Goal: Task Accomplishment & Management: Complete application form

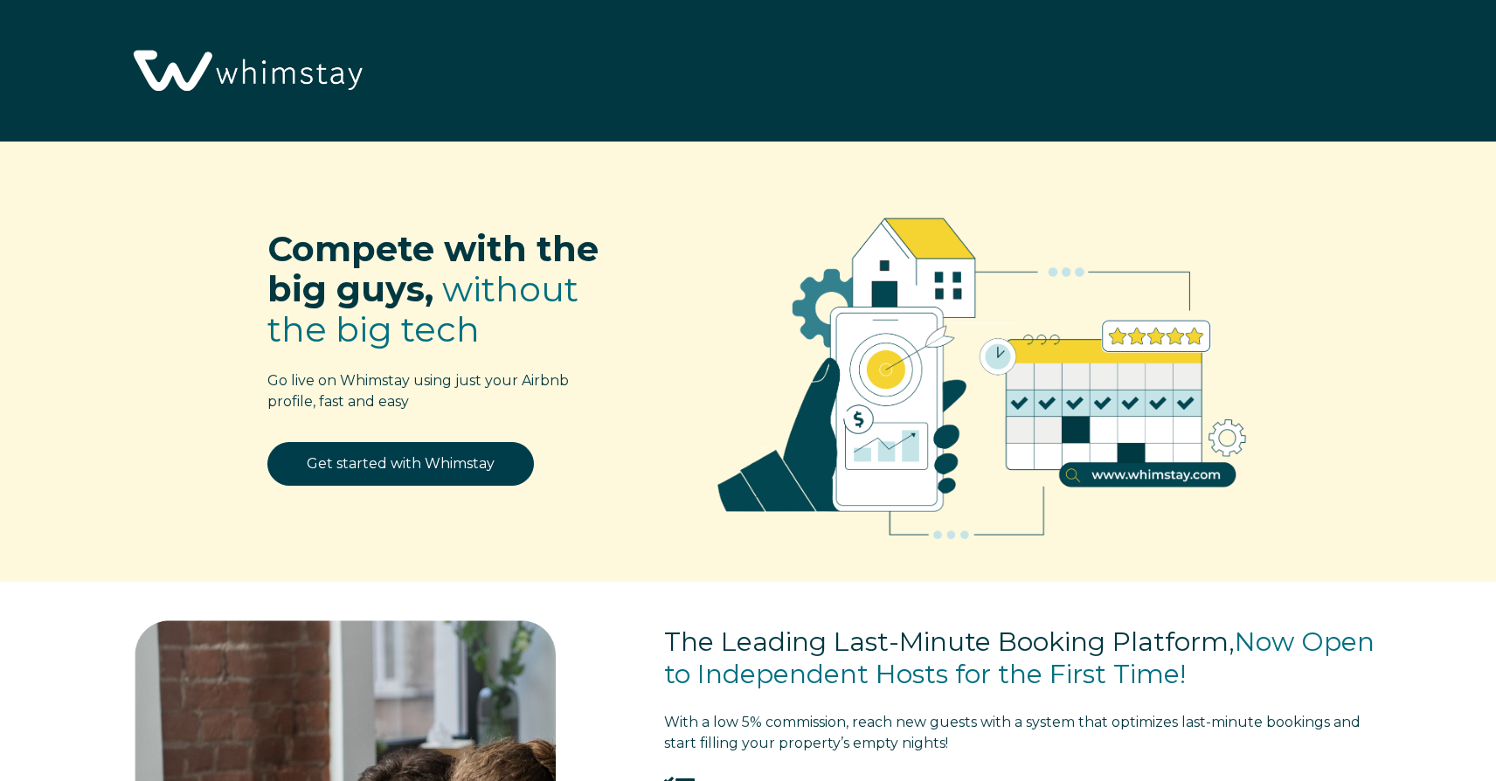
select select "US"
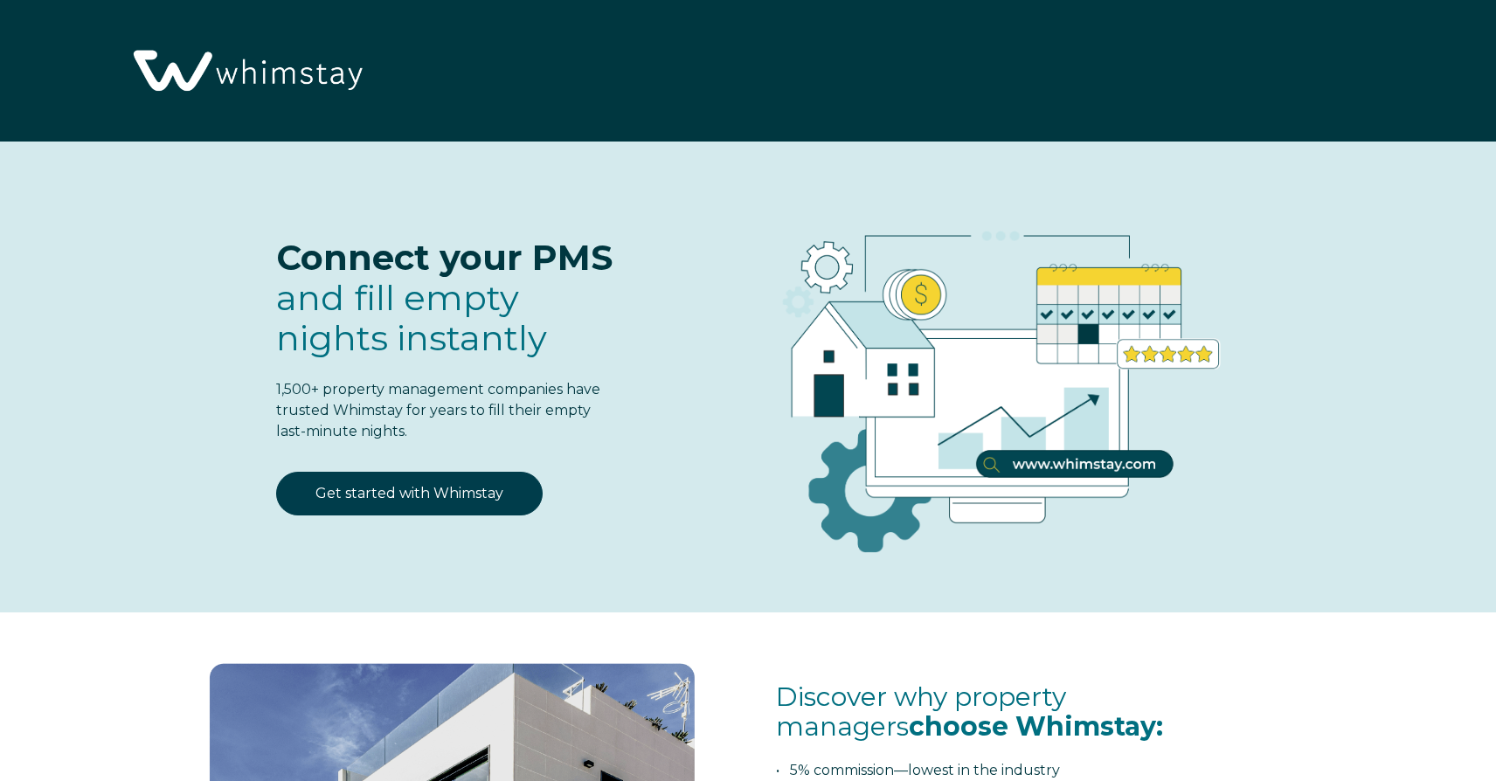
select select "US"
select select "Standard"
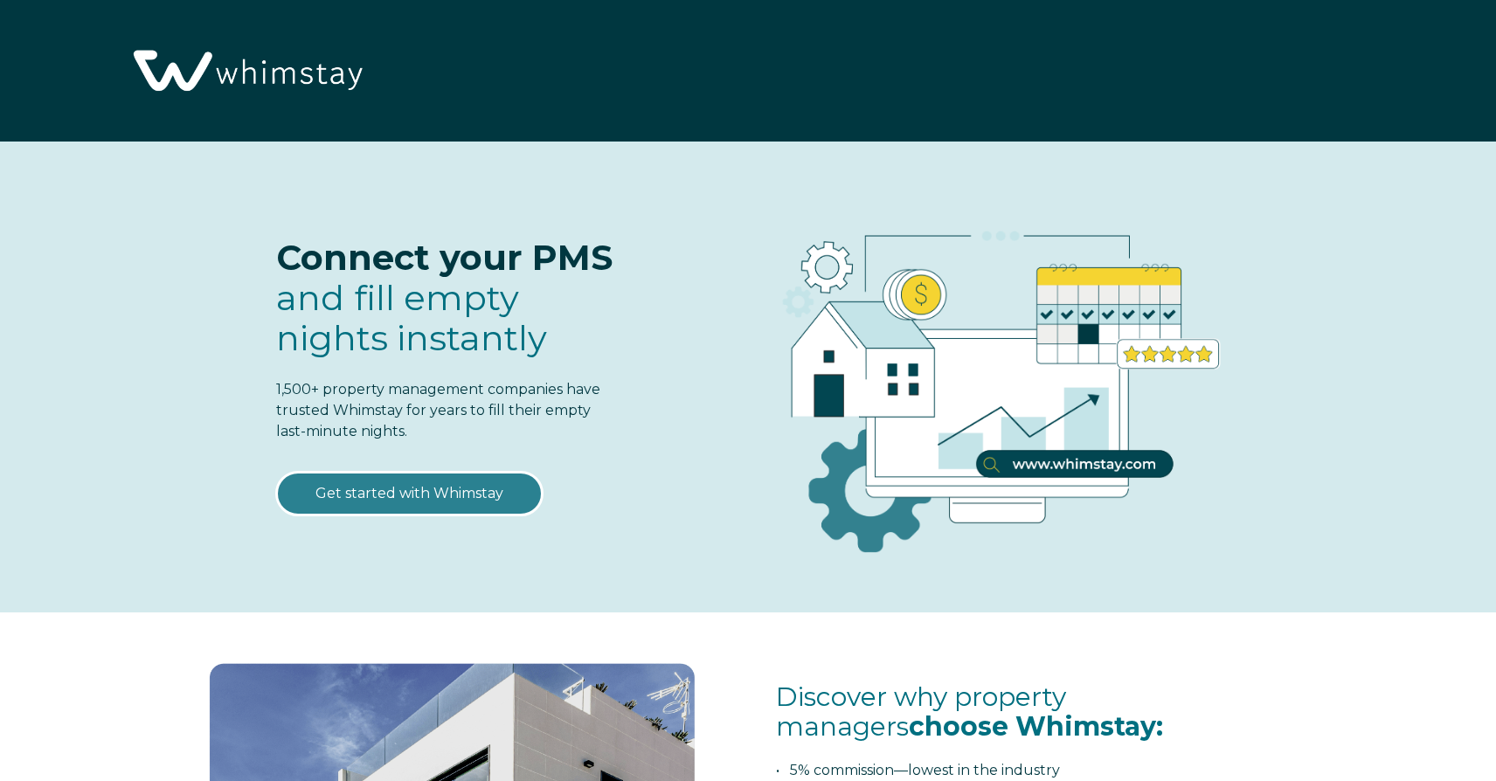
click at [491, 490] on link "Get started with Whimstay" at bounding box center [409, 494] width 266 height 44
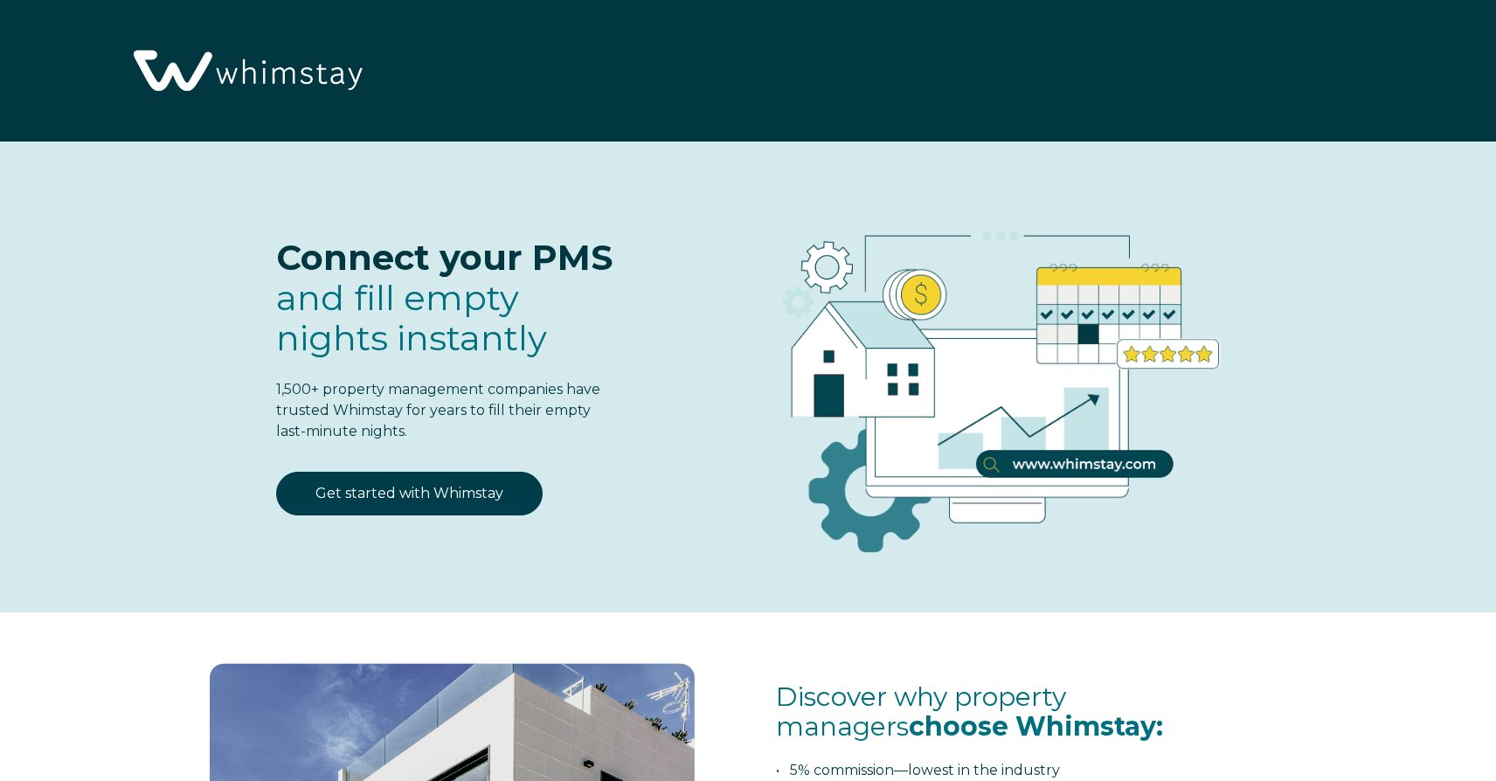
scroll to position [2227, 0]
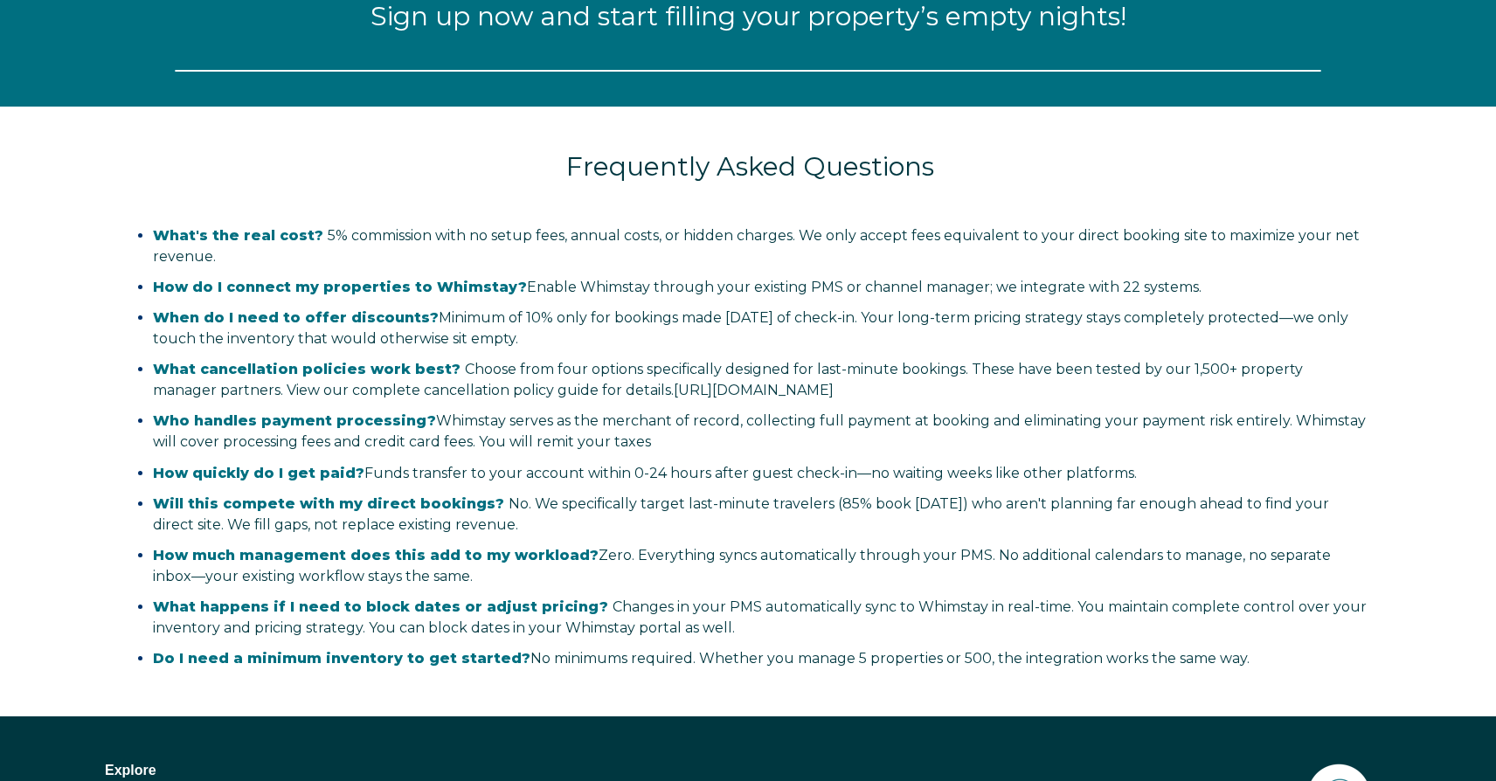
select select "US"
select select "Standard"
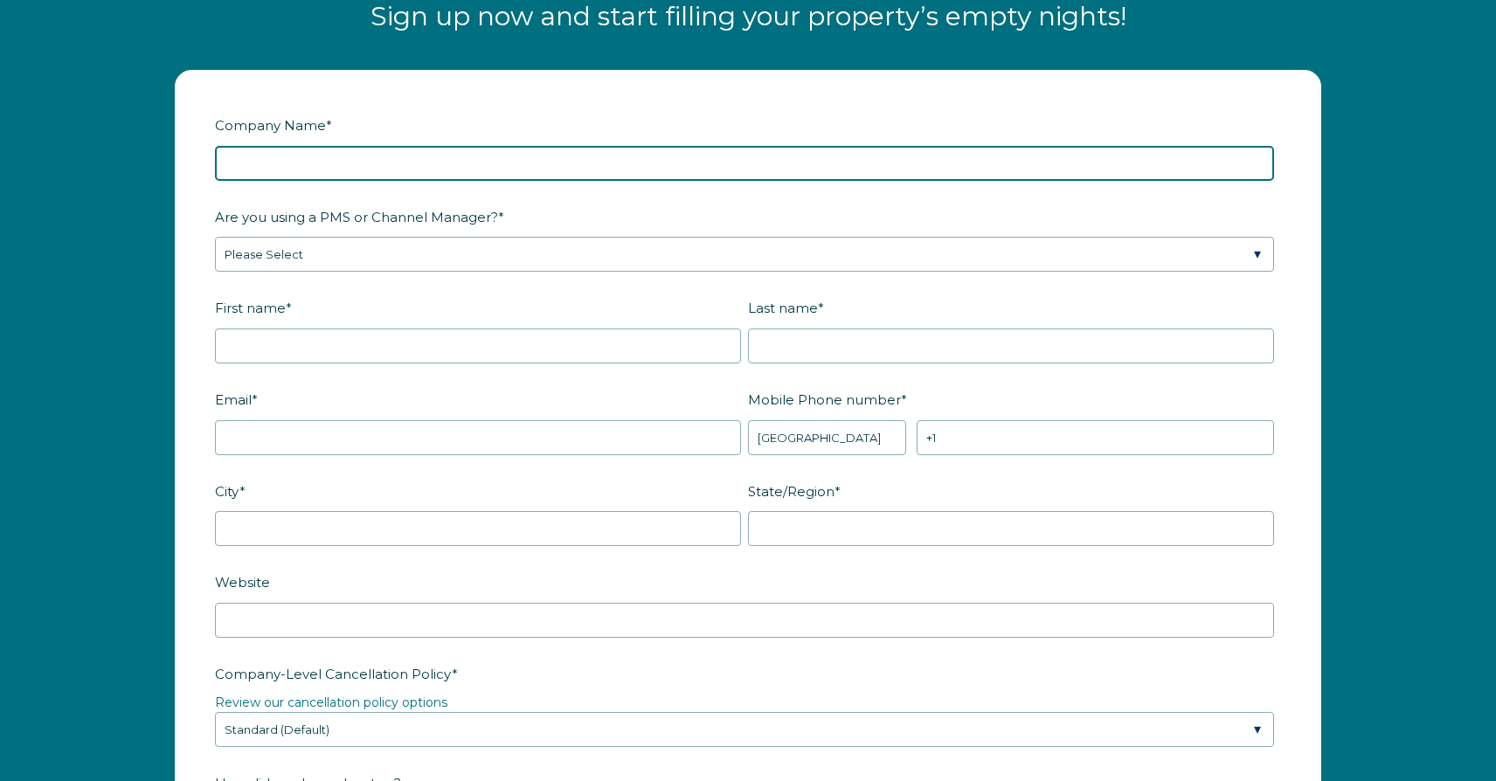
click at [525, 175] on input "Company Name *" at bounding box center [744, 163] width 1059 height 35
type input "My Favorite Sunny Bunny"
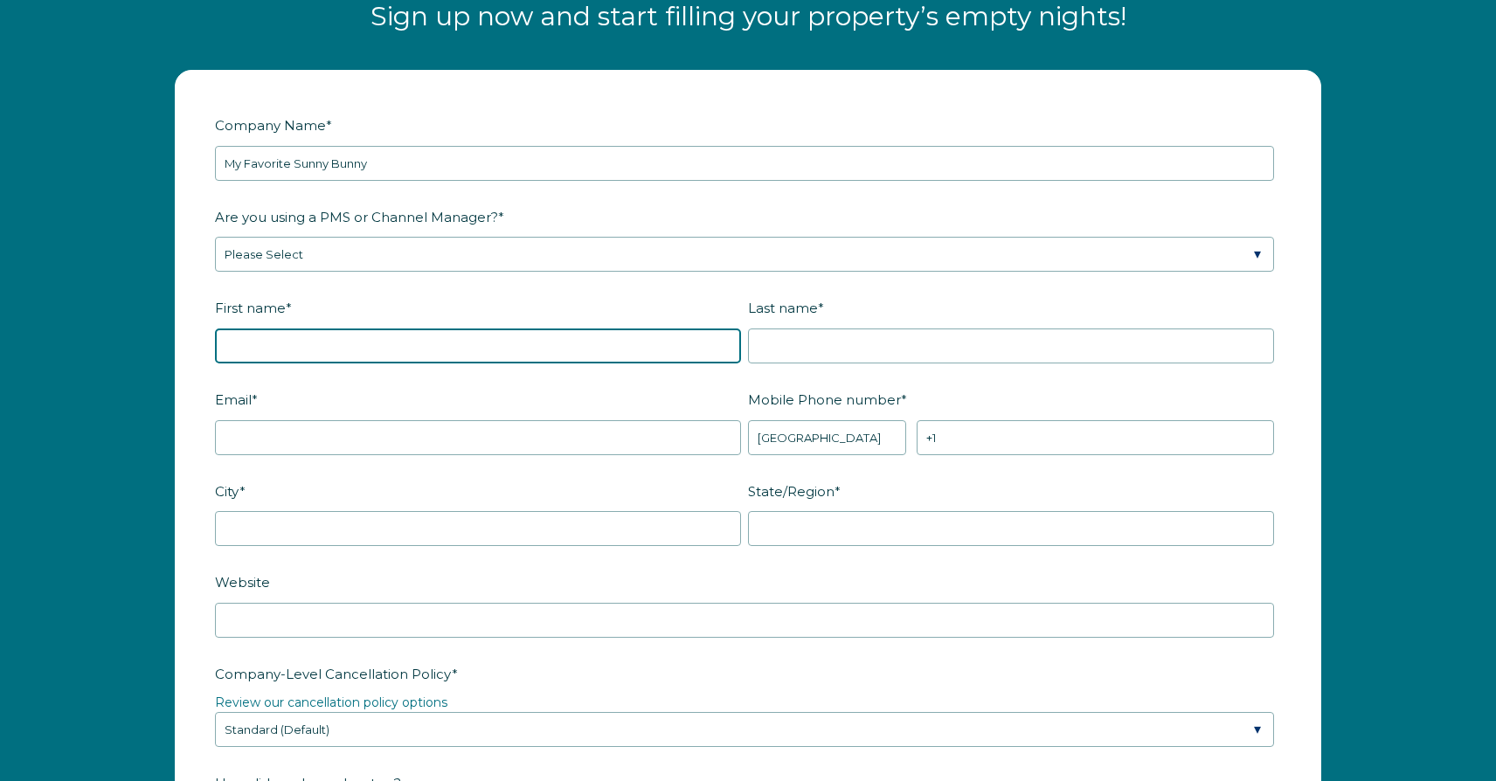
type input "Anne"
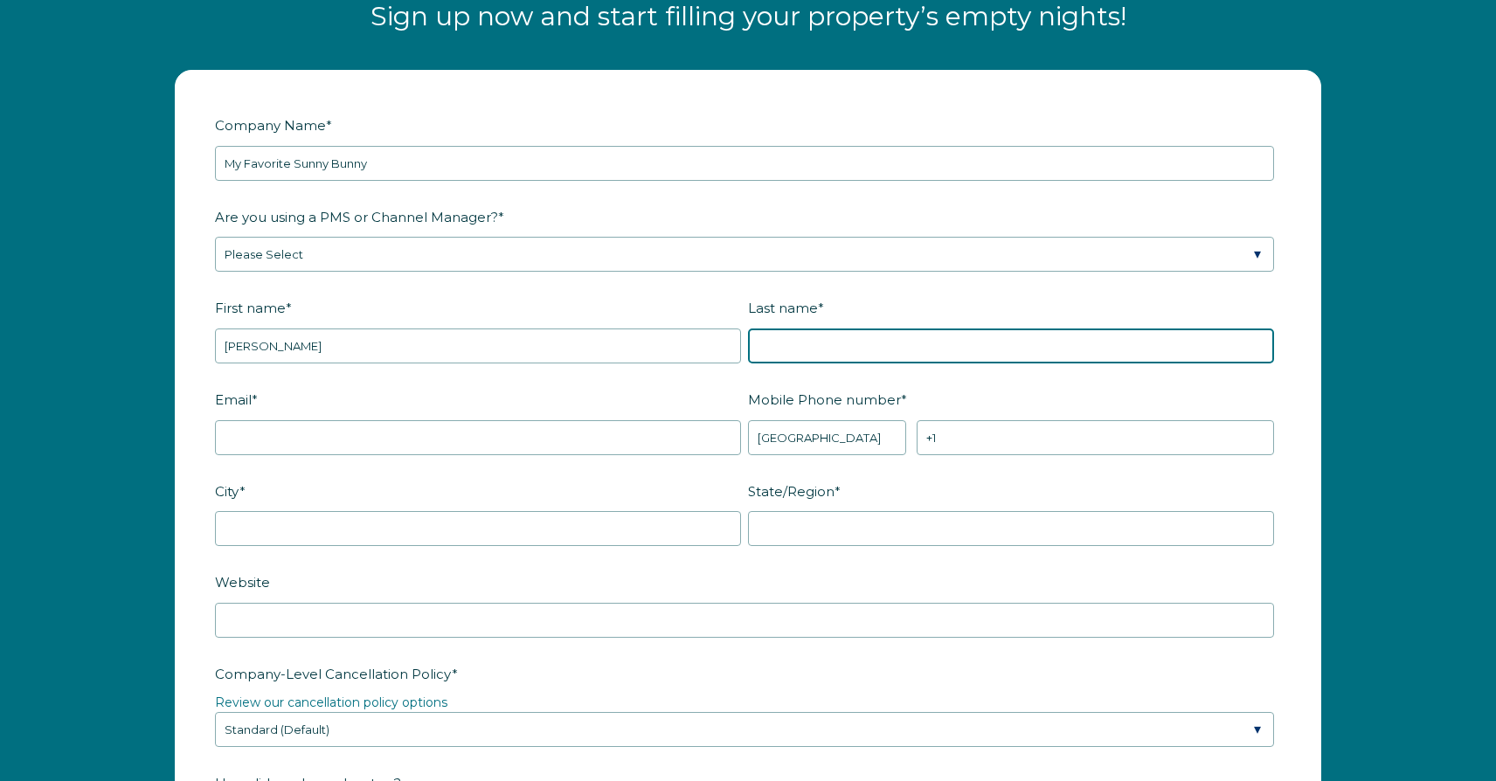
type input "Irwin"
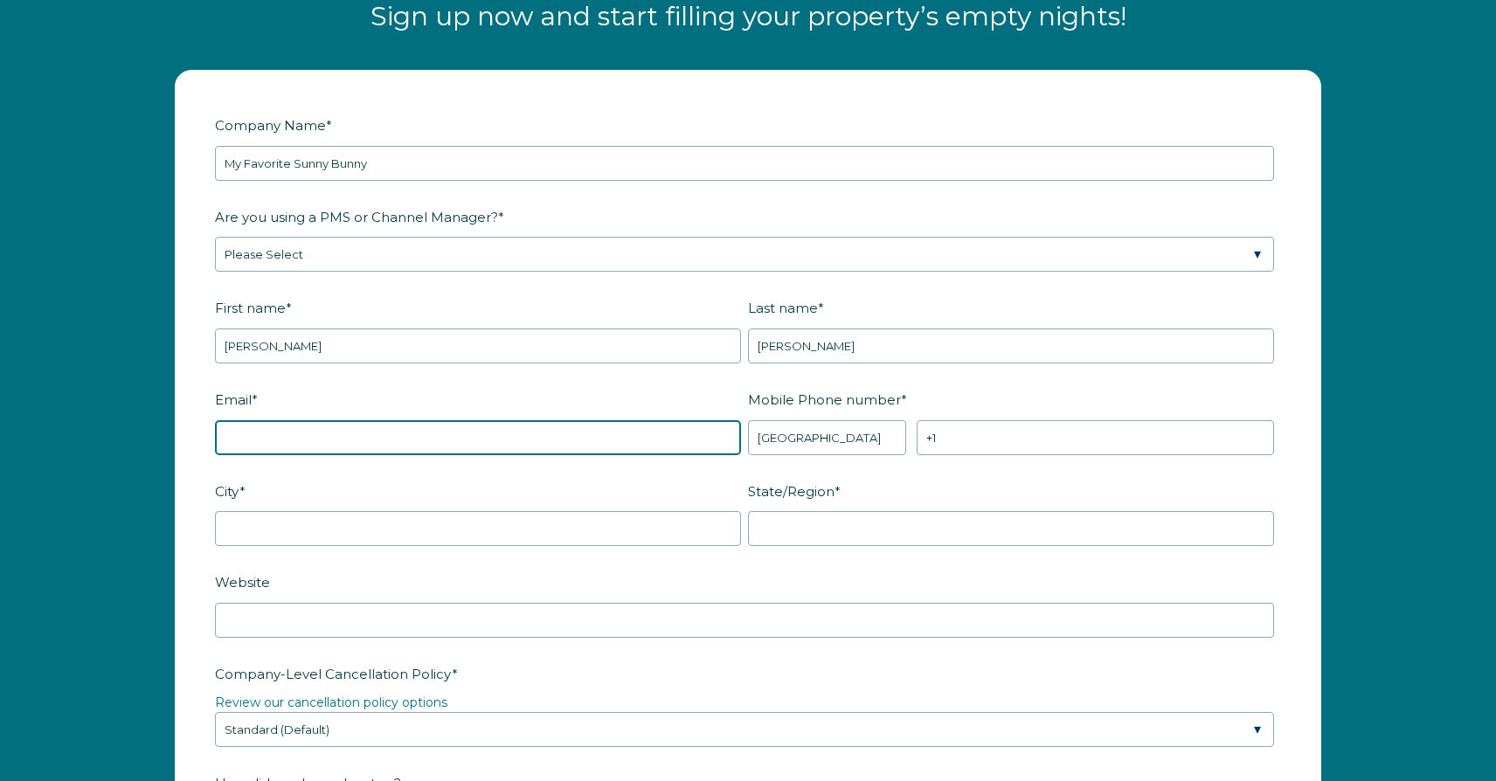
type input "uandii@gmail.com"
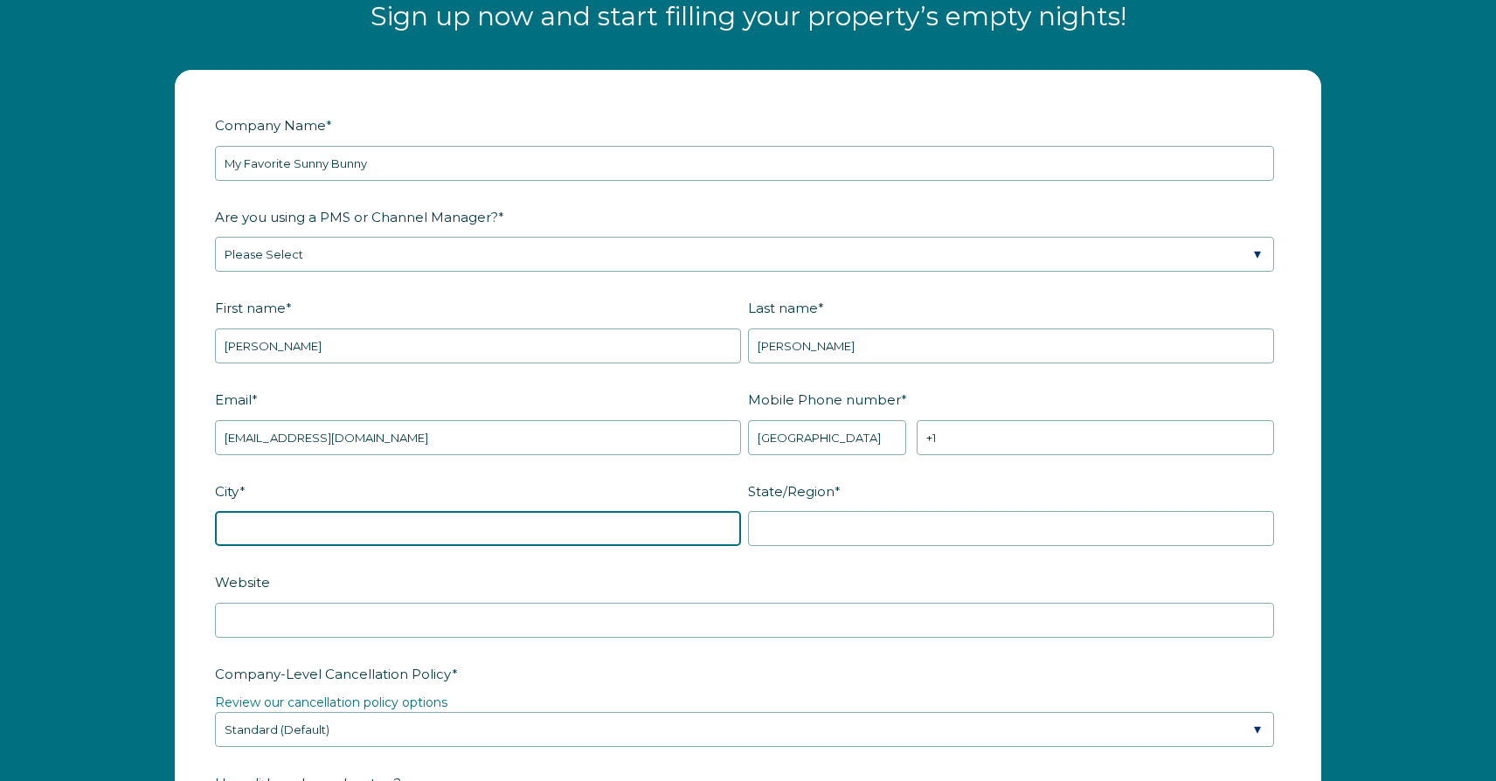
type input "Pittsburgh"
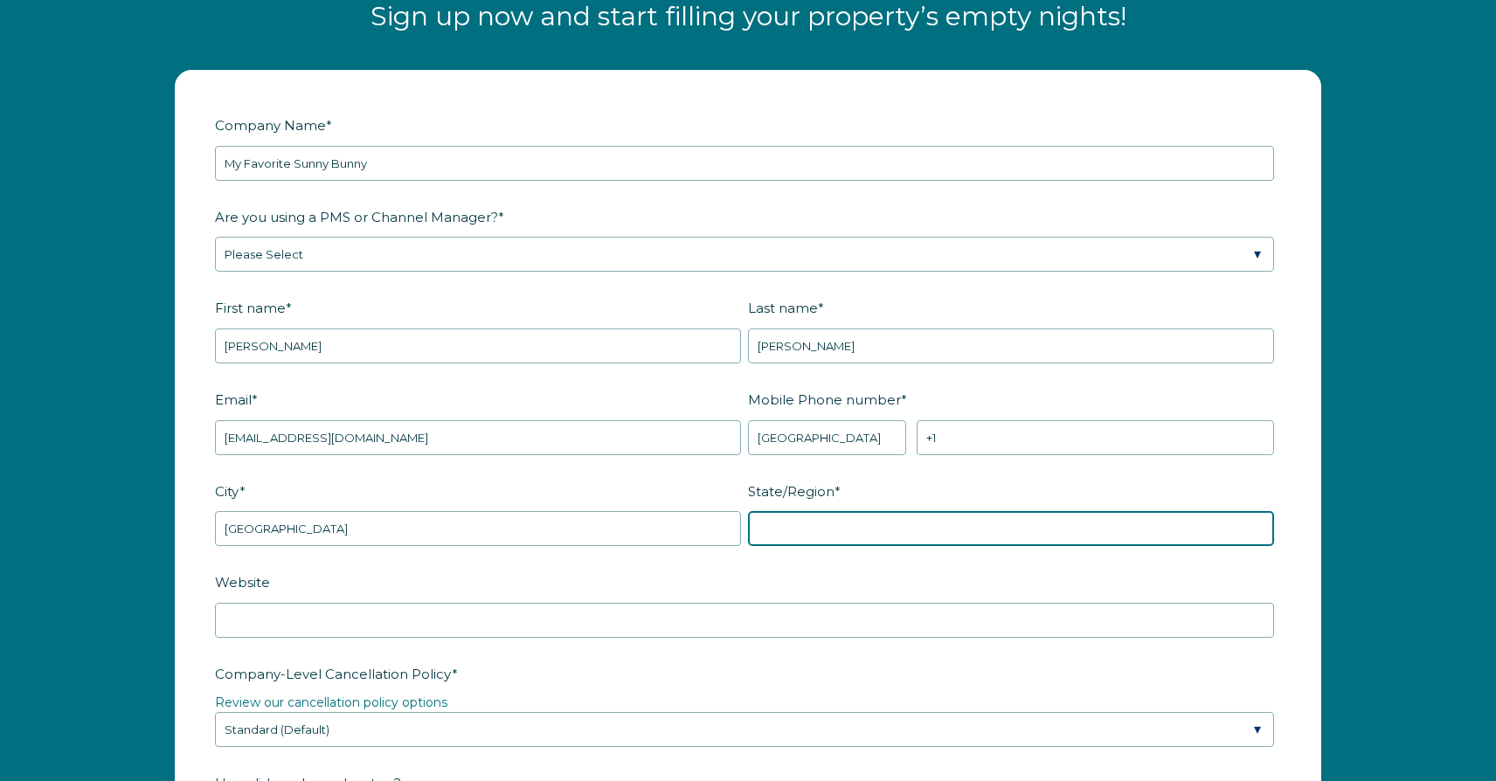
type input "PA"
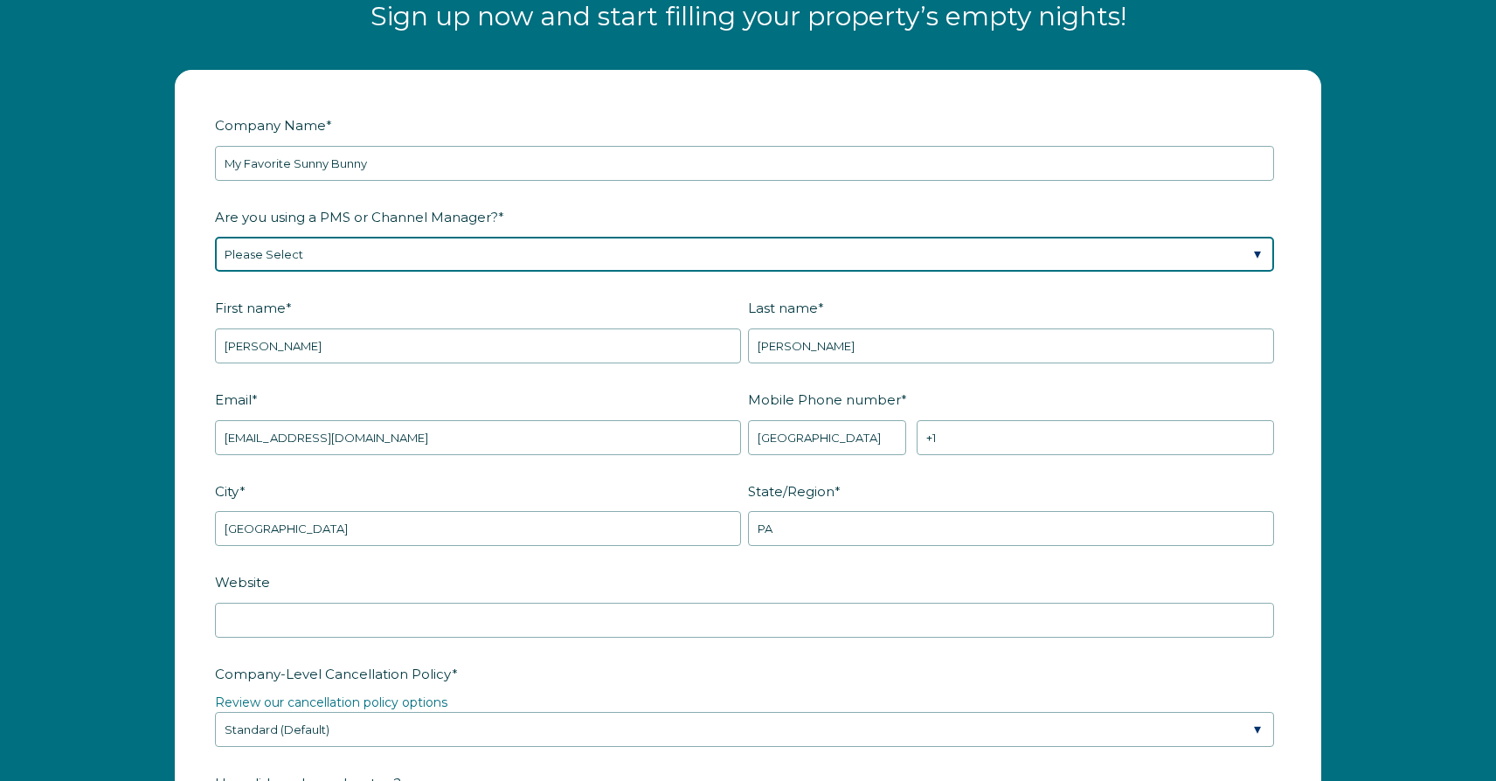
click at [398, 250] on select "Please Select Barefoot BookingPal Boost Brightside CiiRUS Escapia Guesty Hostaw…" at bounding box center [744, 254] width 1059 height 35
select select "Hostaway"
click at [215, 237] on select "Please Select Barefoot BookingPal Boost Brightside CiiRUS Escapia Guesty Hostaw…" at bounding box center [744, 254] width 1059 height 35
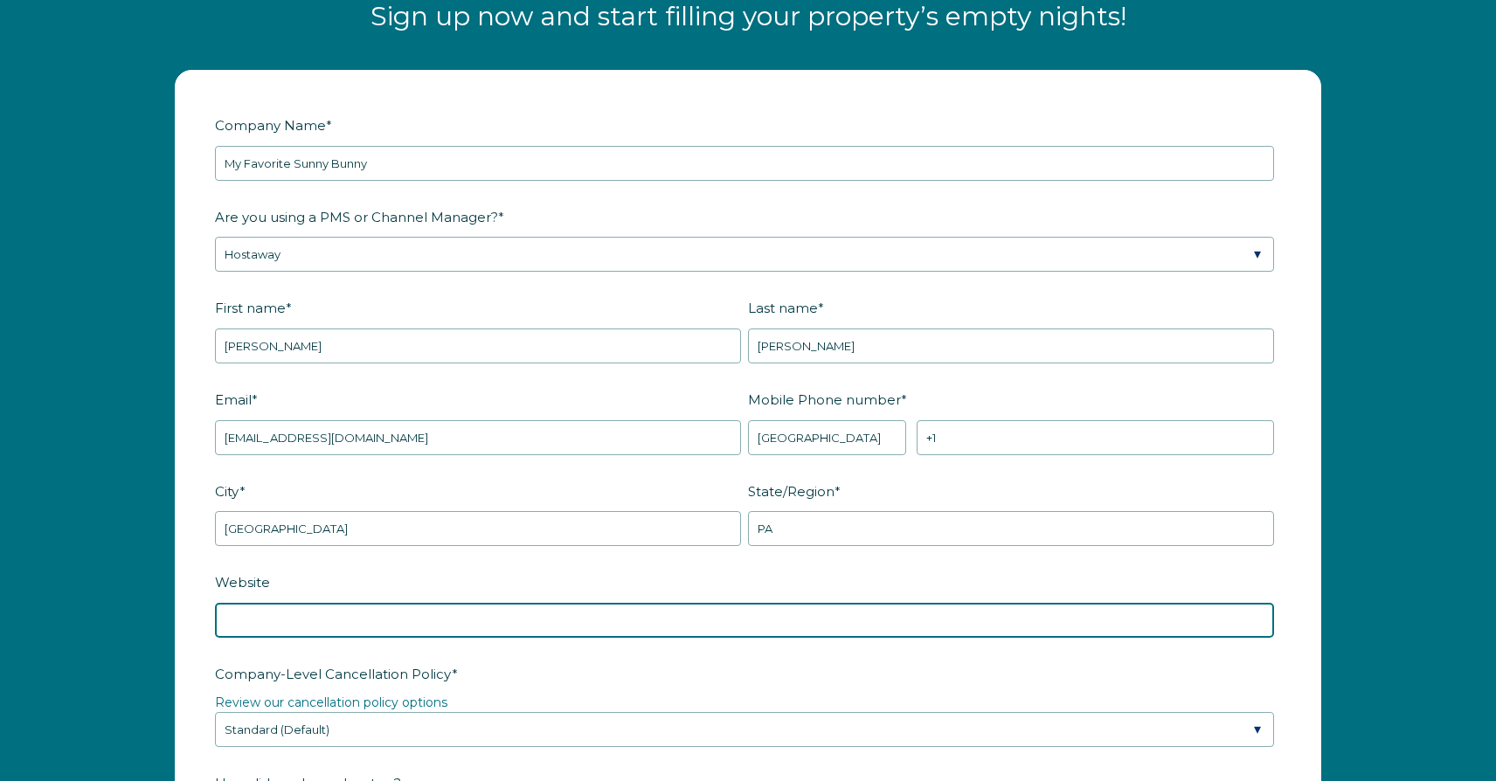
click at [347, 609] on input "Website" at bounding box center [744, 620] width 1059 height 35
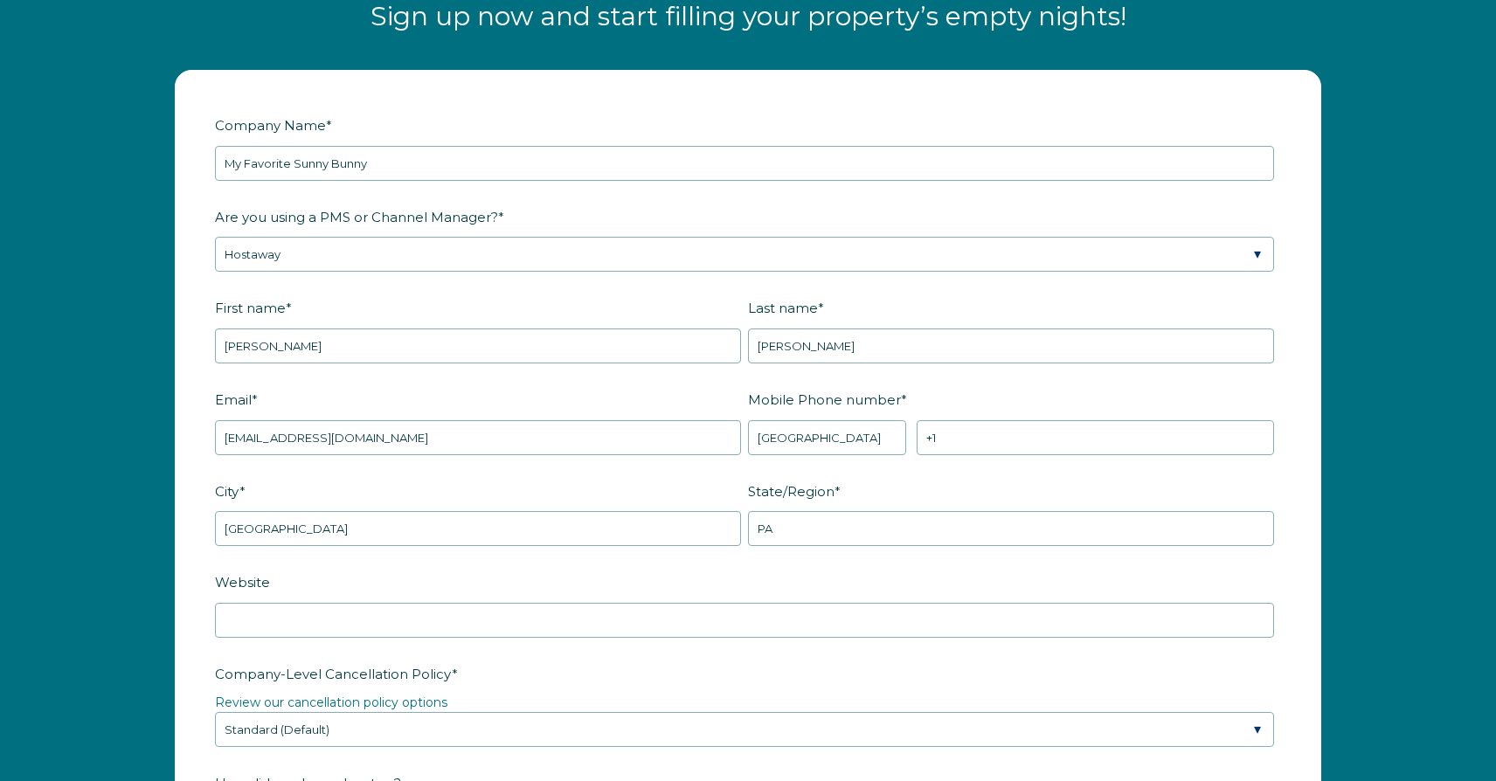
click at [503, 652] on fieldset "Website" at bounding box center [748, 613] width 1066 height 92
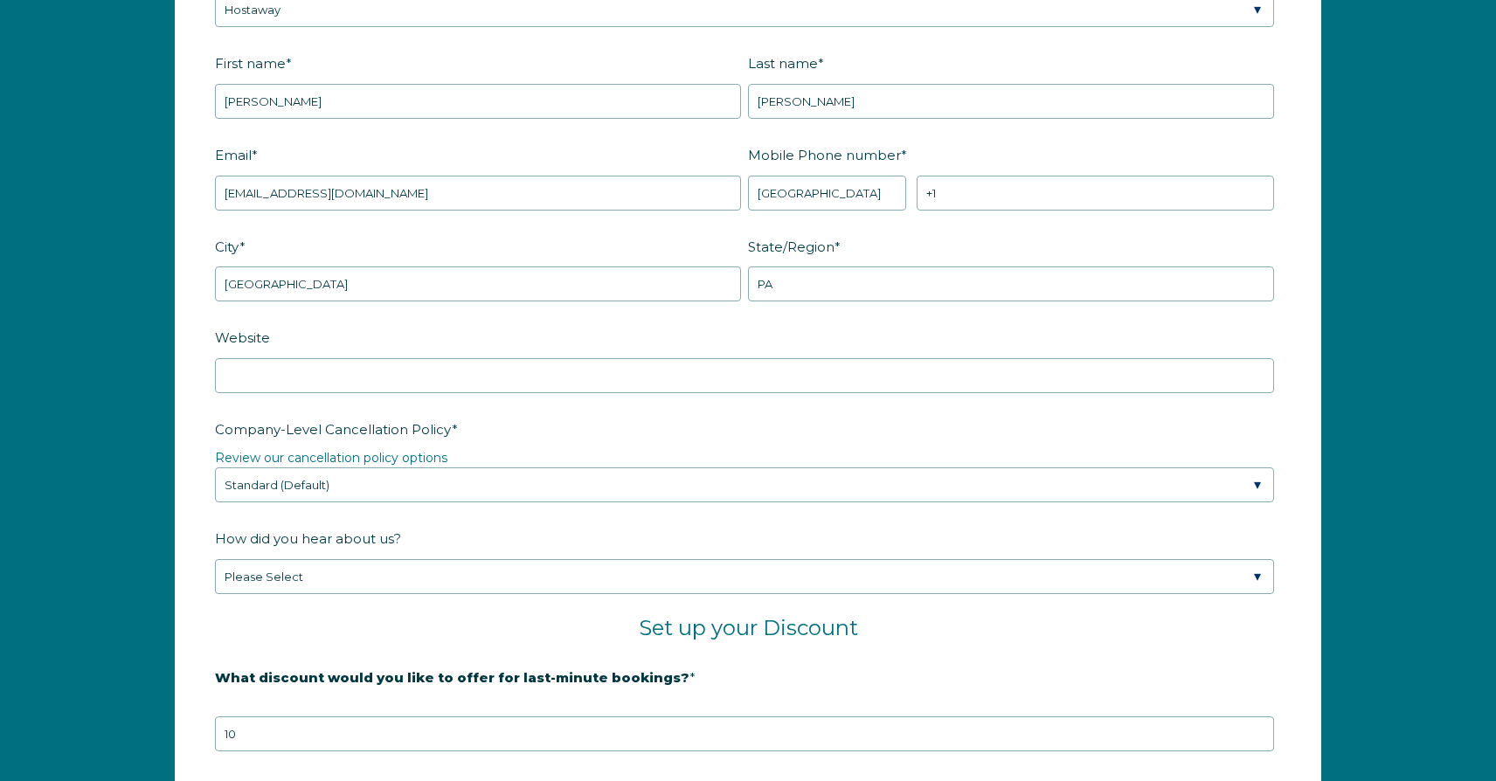
scroll to position [2507, 0]
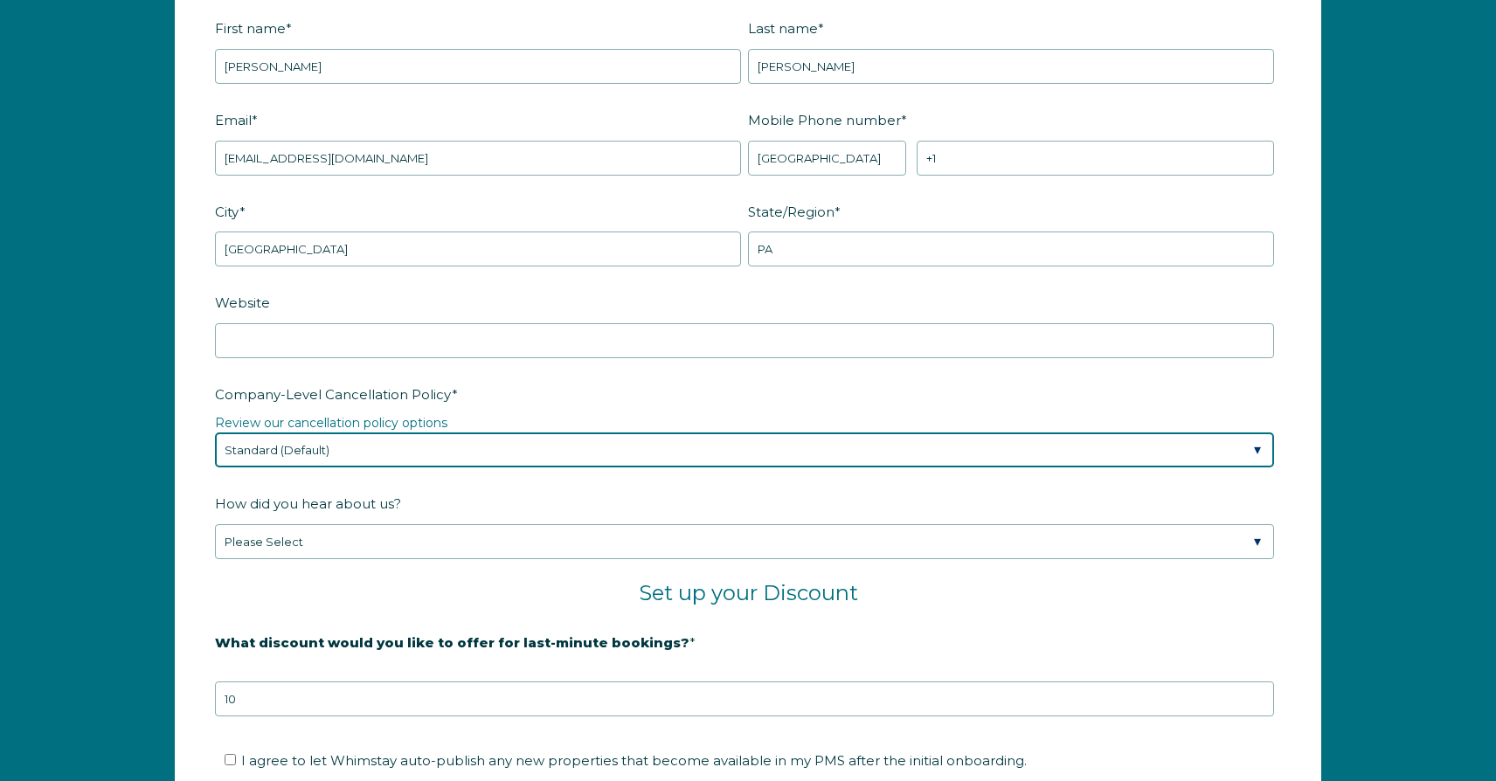
click at [411, 445] on select "Please Select Partial Standard (Default) Moderate Strict" at bounding box center [744, 449] width 1059 height 35
select select "Strict"
click at [215, 432] on select "Please Select Partial Standard (Default) Moderate Strict" at bounding box center [744, 449] width 1059 height 35
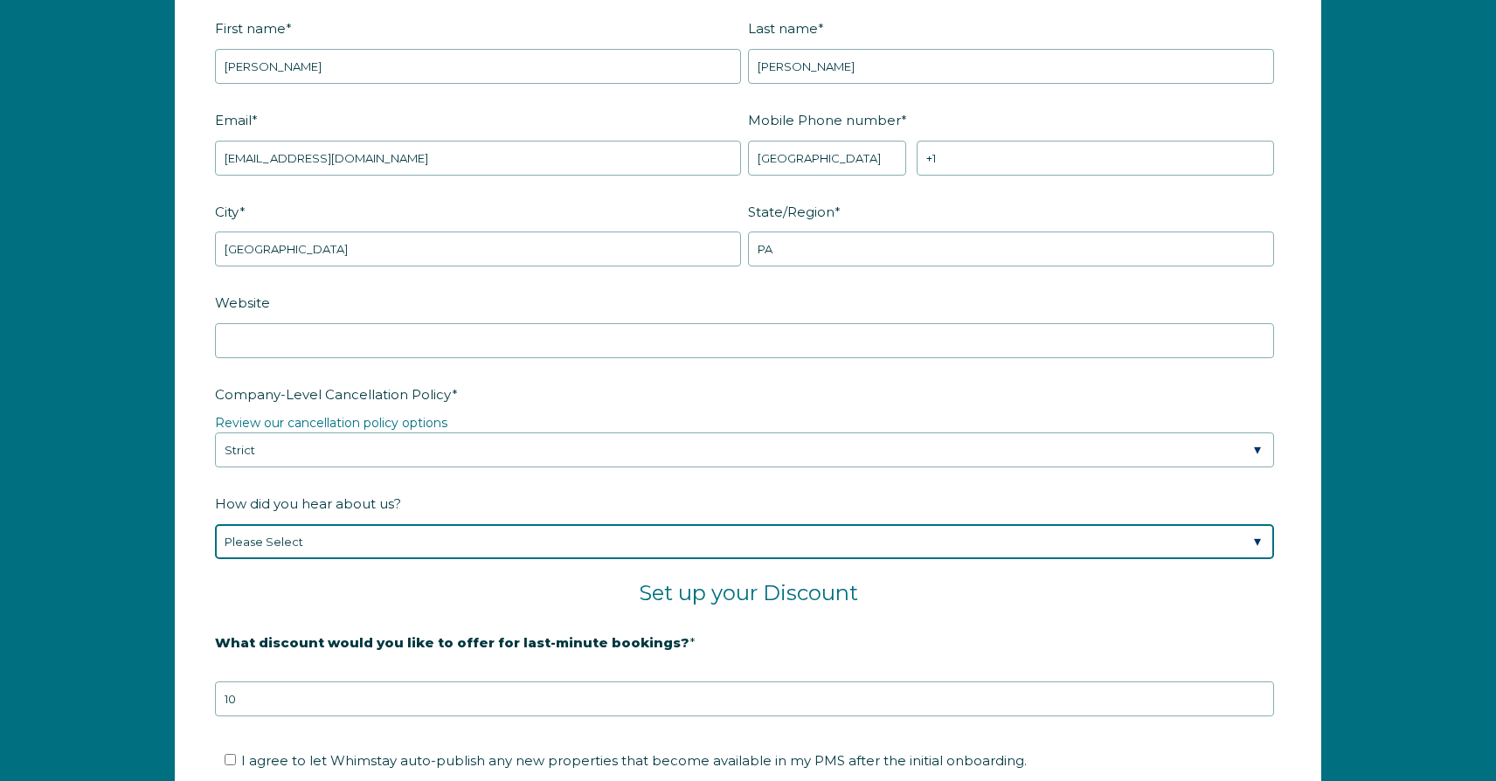
click at [372, 536] on select "Please Select Found Whimstay through a Google search Spoke to a Whimstay salesp…" at bounding box center [744, 541] width 1059 height 35
select select "Social Media"
click at [215, 524] on select "Please Select Found Whimstay through a Google search Spoke to a Whimstay salesp…" at bounding box center [744, 541] width 1059 height 35
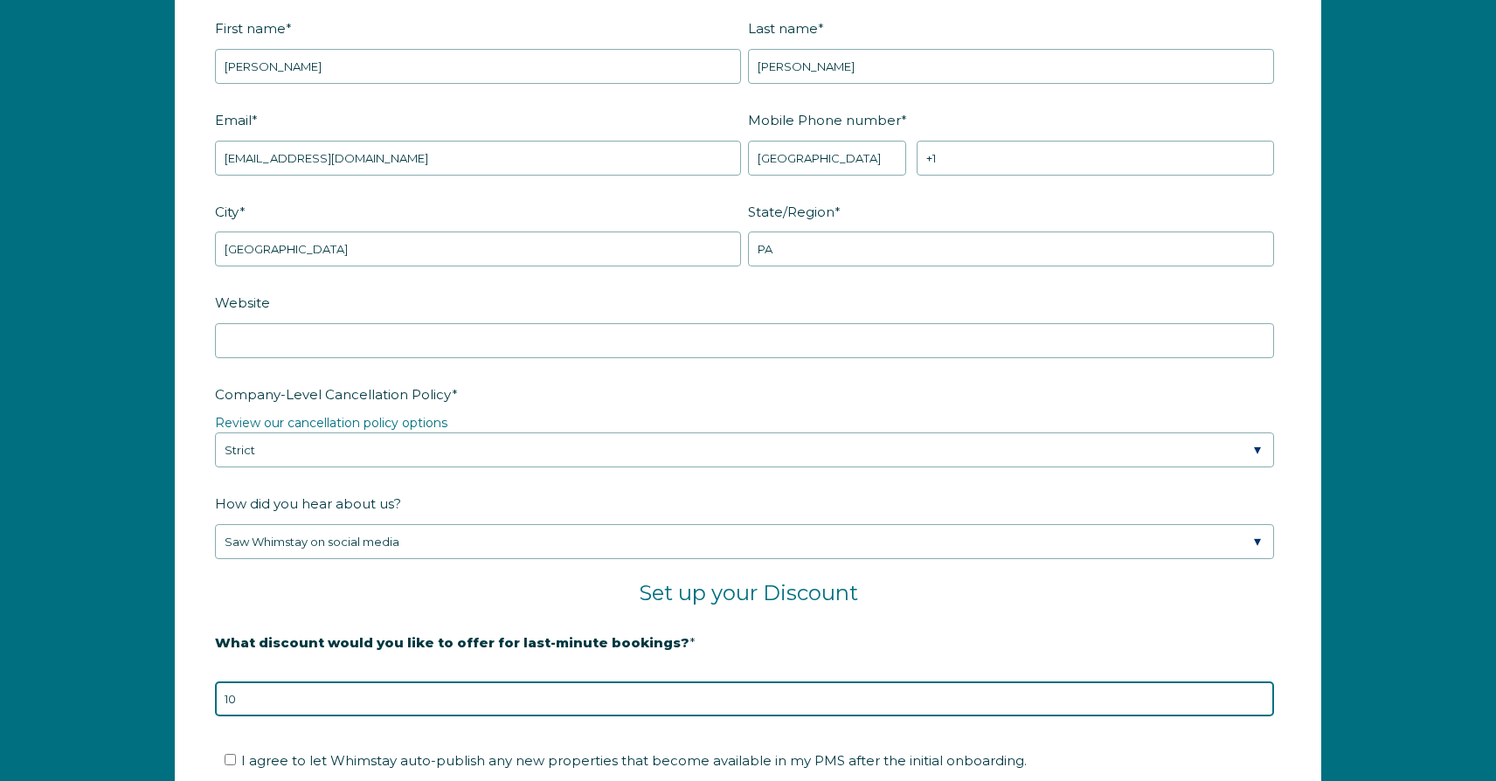
click at [477, 697] on input "10" at bounding box center [744, 698] width 1059 height 35
type input "1"
type input "20"
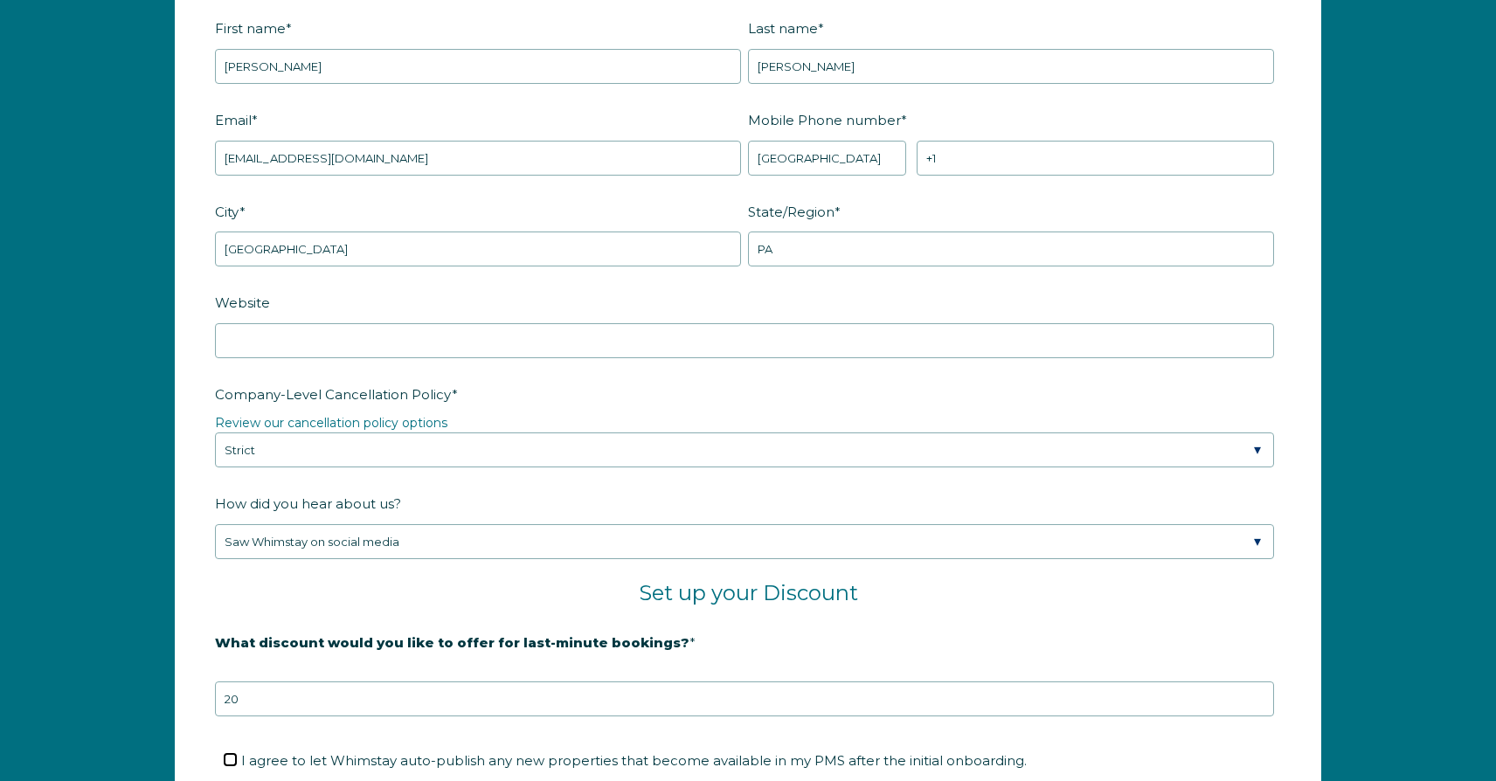
click at [227, 760] on input "I agree to let Whimstay auto-publish any new properties that become available i…" at bounding box center [230, 759] width 11 height 11
checkbox input "true"
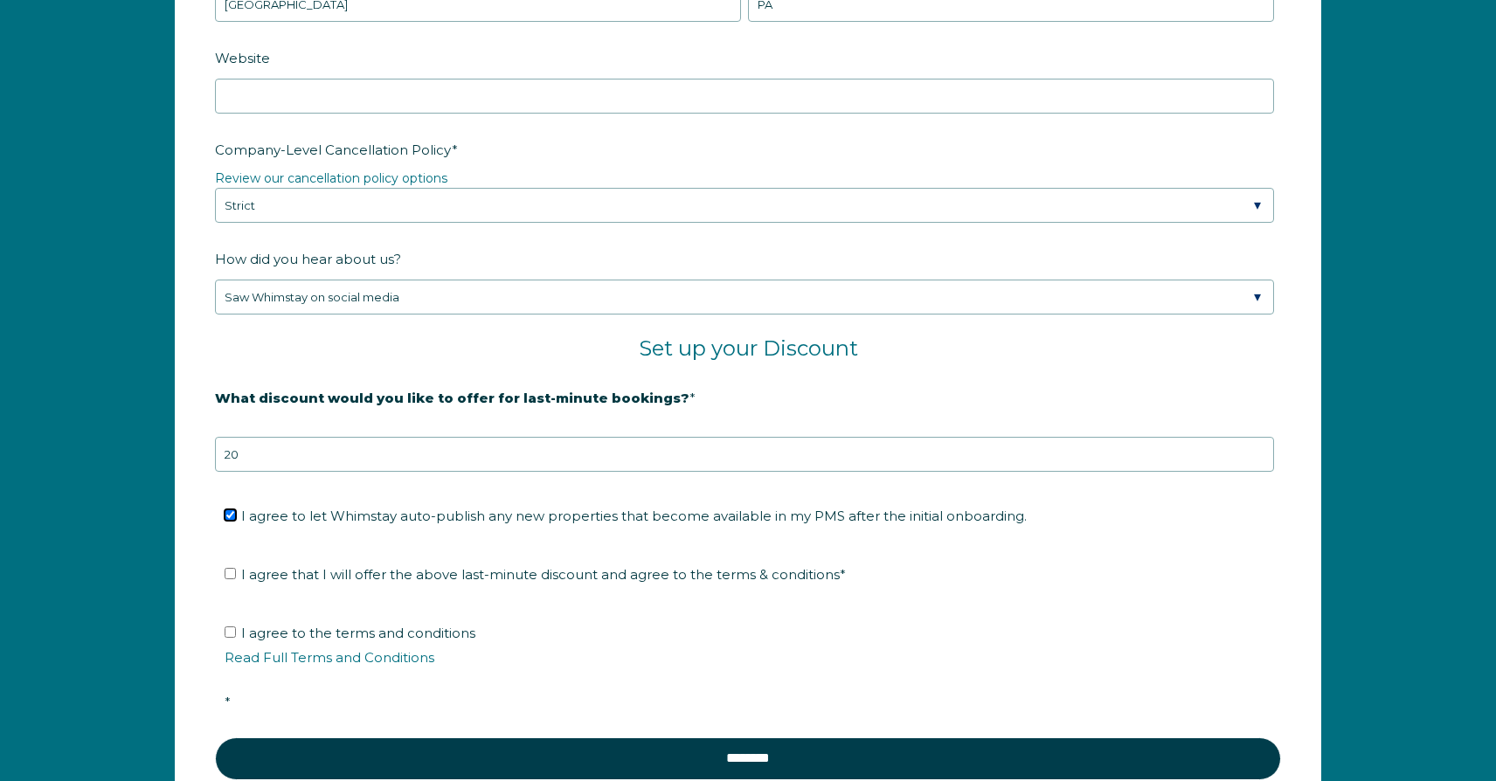
scroll to position [2786, 0]
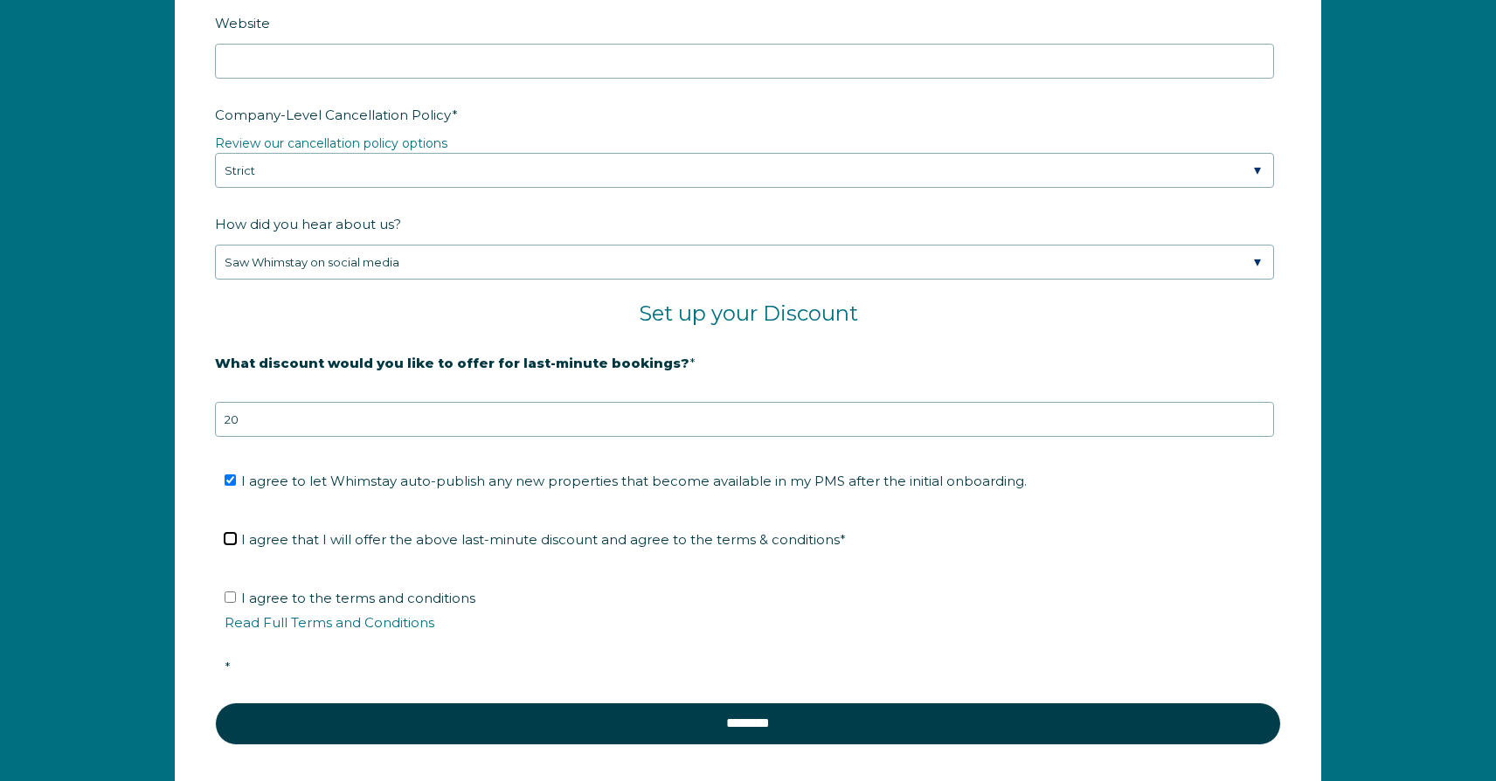
click at [228, 537] on input "I agree that I will offer the above last-minute discount and agree to the terms…" at bounding box center [230, 538] width 11 height 11
checkbox input "true"
click at [230, 594] on input "I agree to the terms and conditions Read Full Terms and Conditions *" at bounding box center [230, 596] width 11 height 11
checkbox input "true"
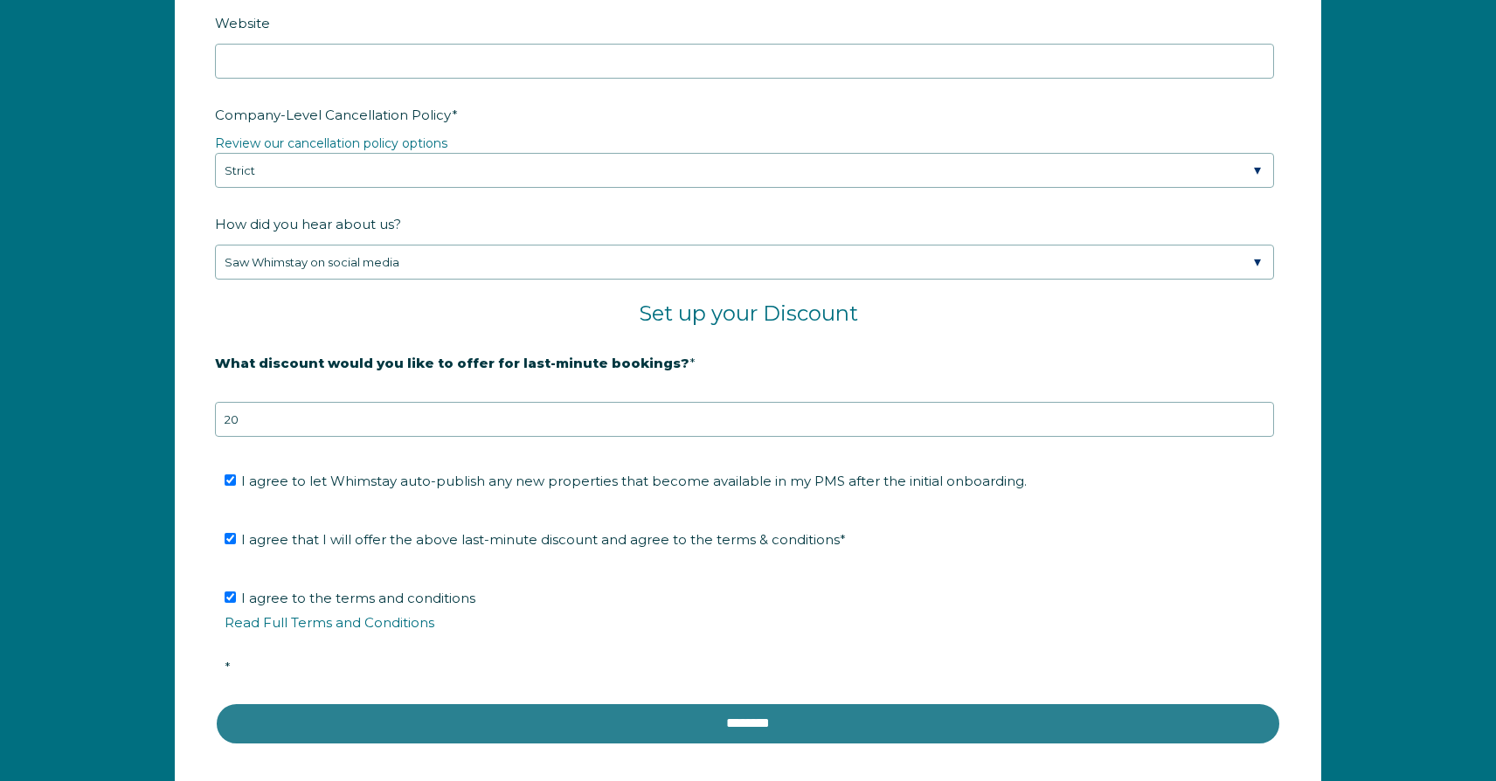
click at [439, 721] on input "********" at bounding box center [748, 723] width 1066 height 42
click at [467, 713] on input "********" at bounding box center [748, 723] width 1066 height 42
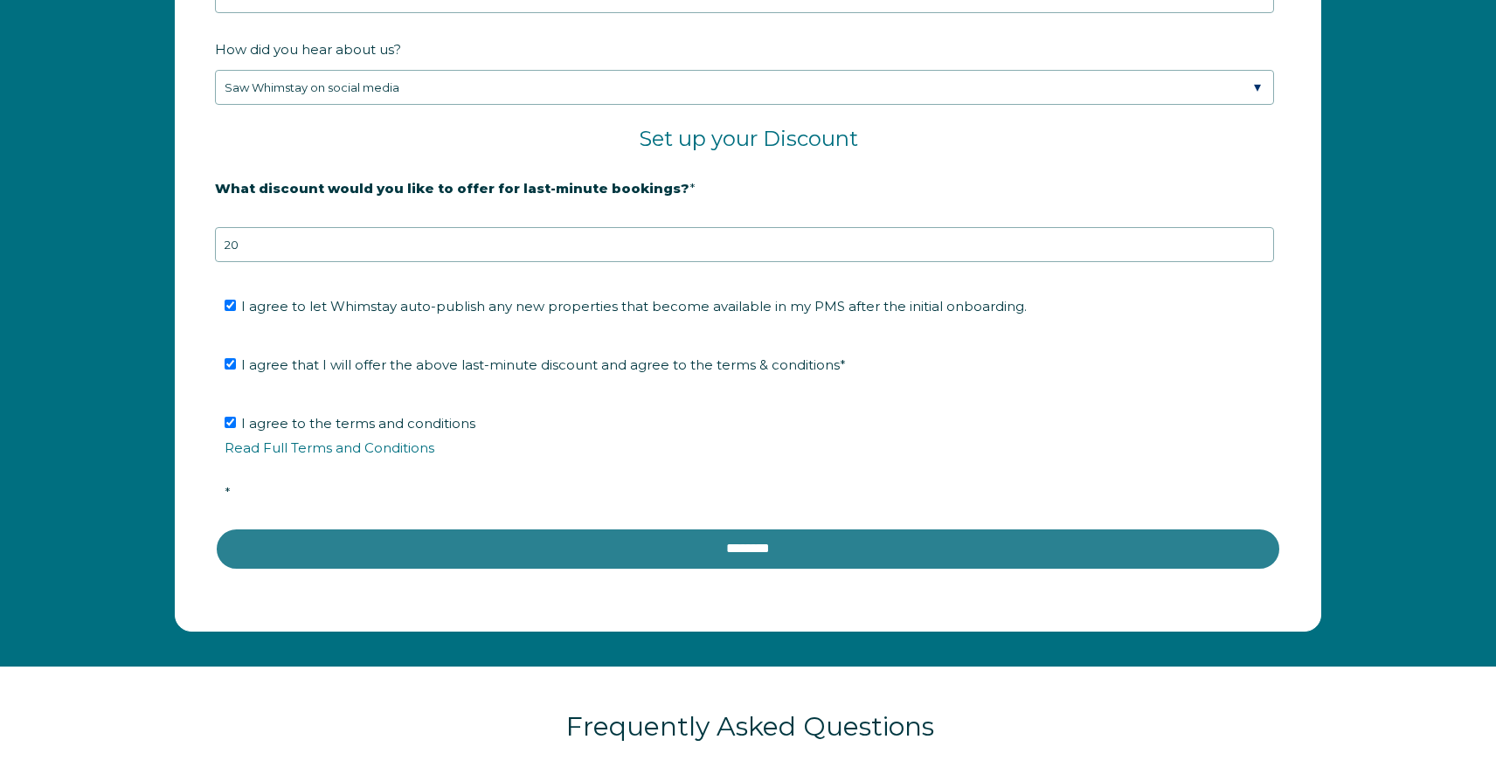
scroll to position [2996, 0]
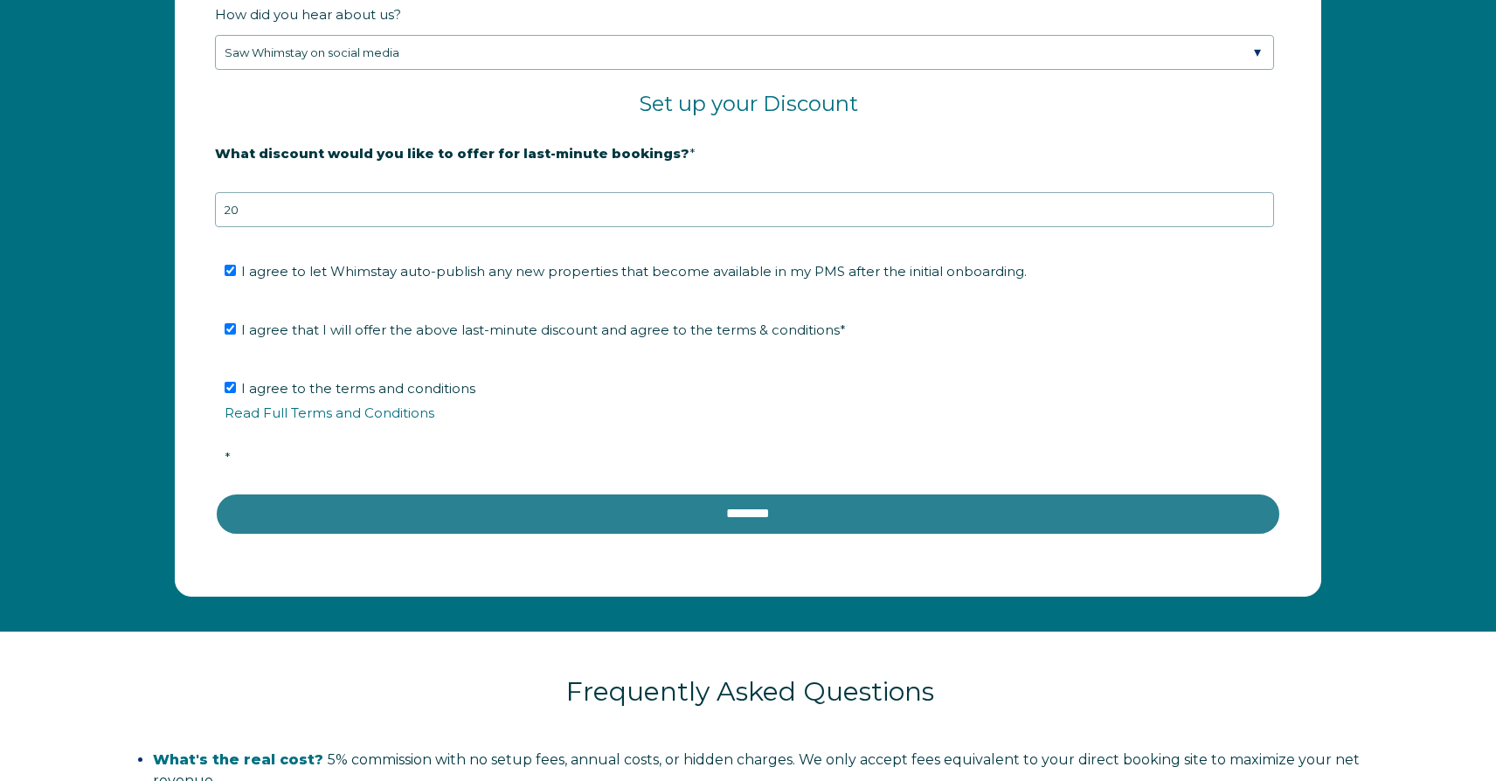
click at [890, 506] on input "********" at bounding box center [748, 514] width 1066 height 42
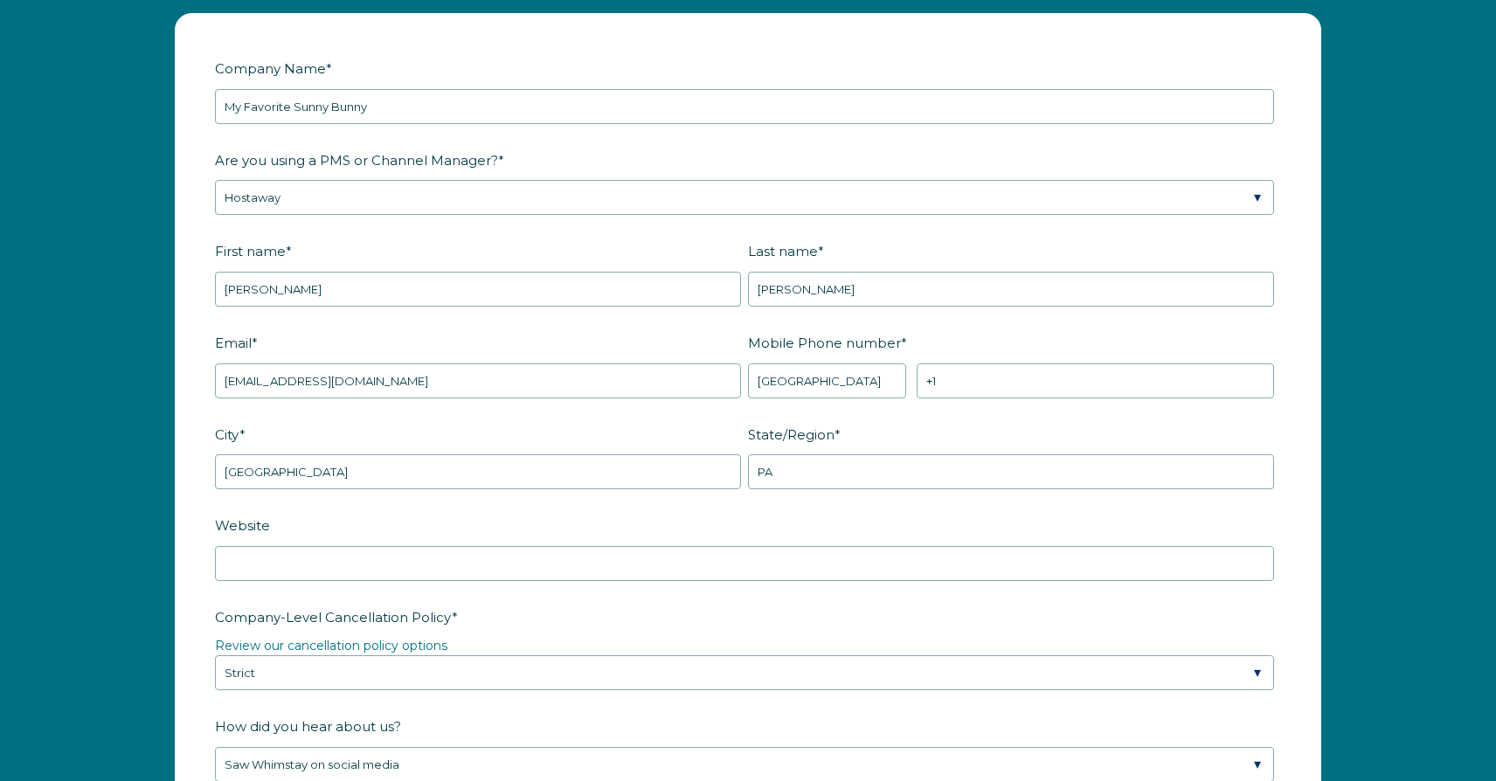
scroll to position [2332, 0]
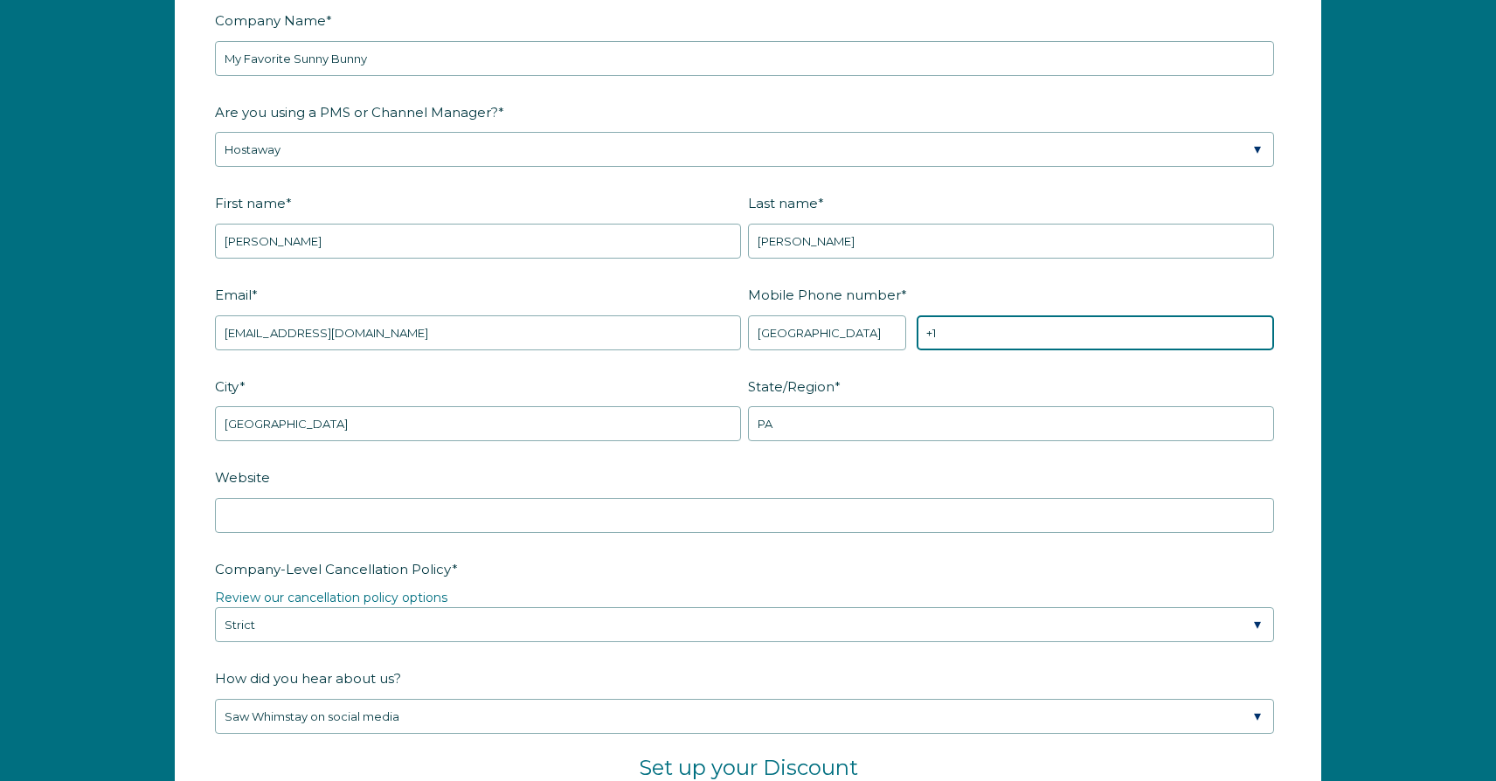
click at [979, 331] on input "+1" at bounding box center [1094, 332] width 357 height 35
type input "+1 4127197910"
click at [1201, 380] on label "State/Region *" at bounding box center [1014, 386] width 533 height 31
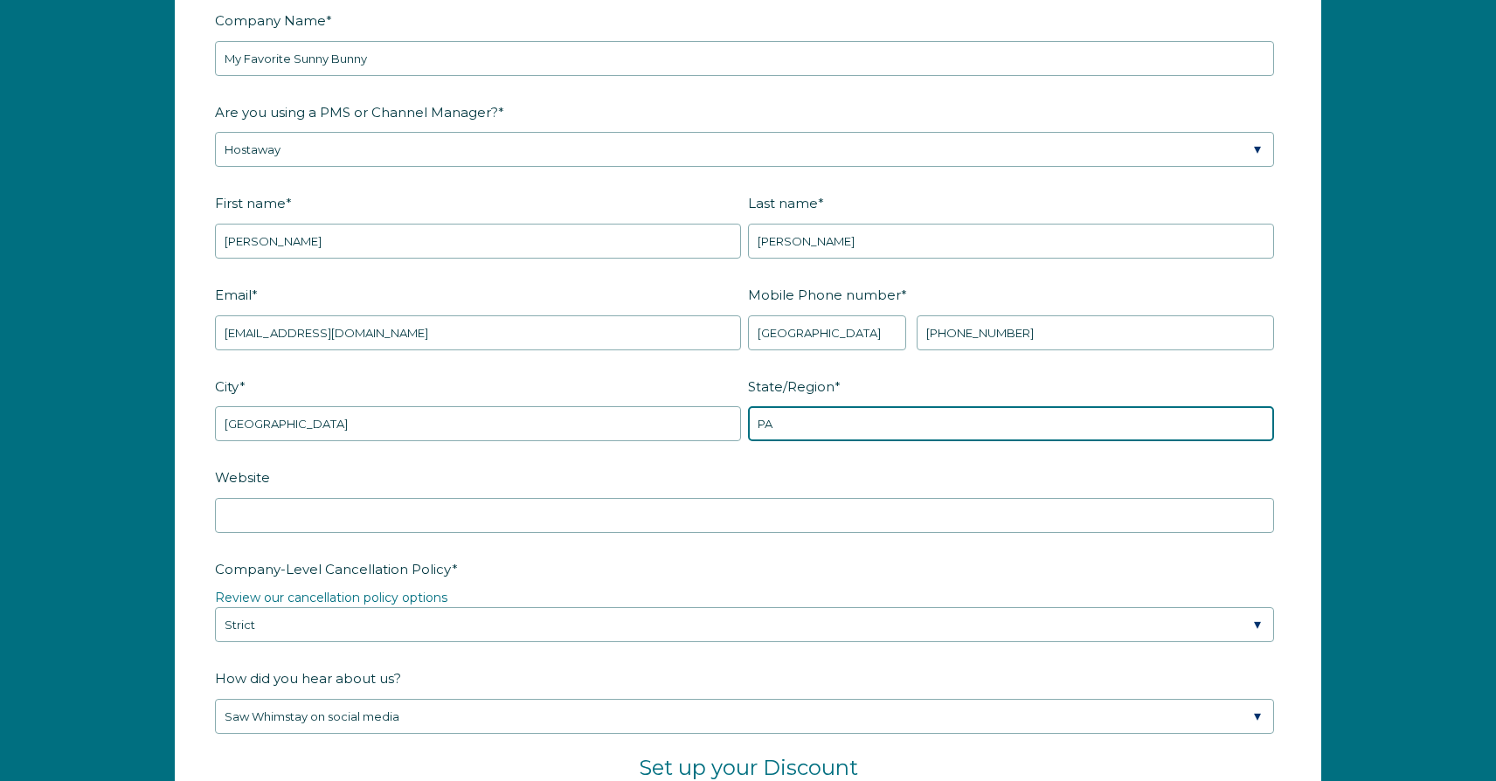
click at [1201, 406] on input "PA" at bounding box center [1011, 423] width 526 height 35
click at [1303, 410] on form "Company Name * My Favorite Sunny Bunny Are you using a PMS or Channel Manager? …" at bounding box center [748, 612] width 1144 height 1293
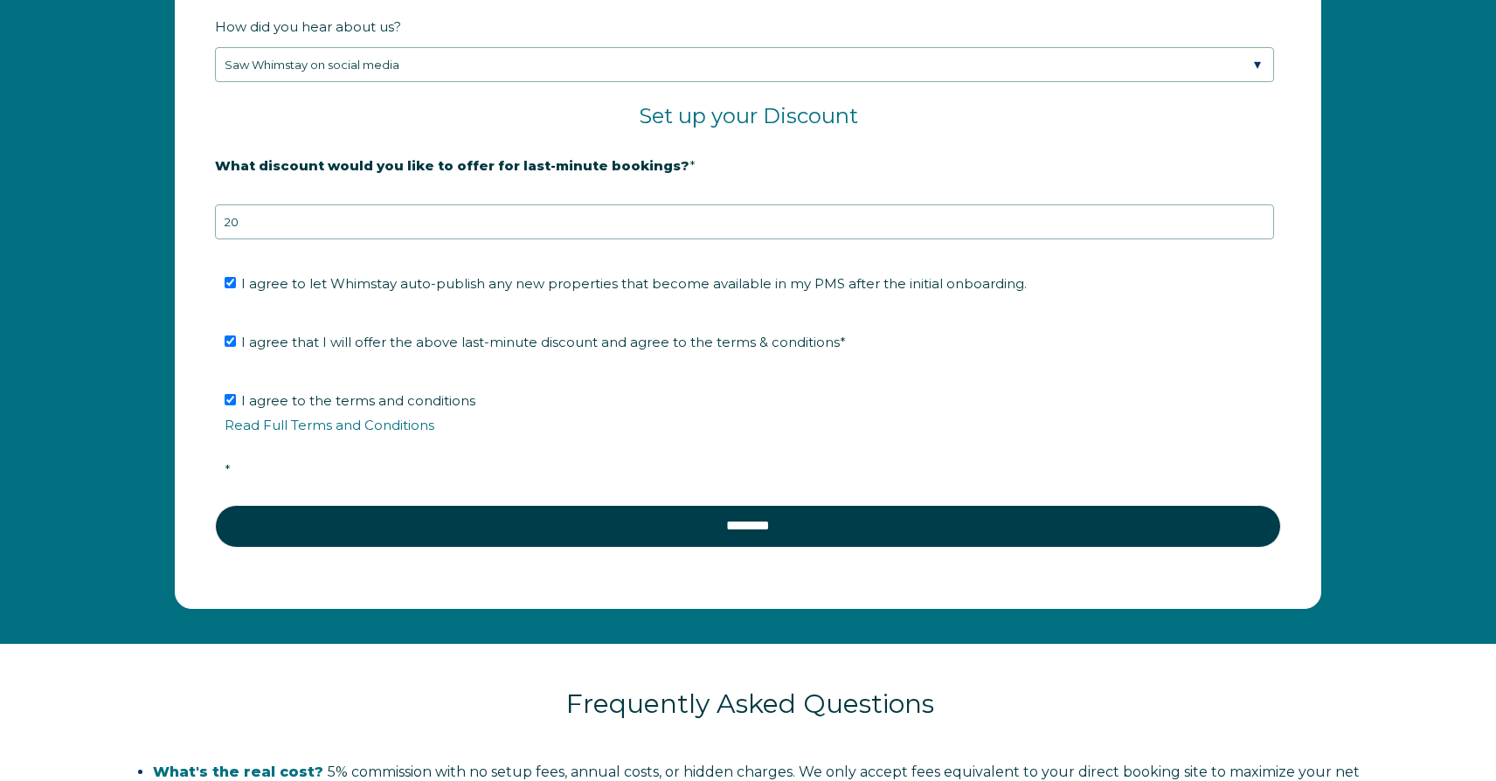
scroll to position [3031, 0]
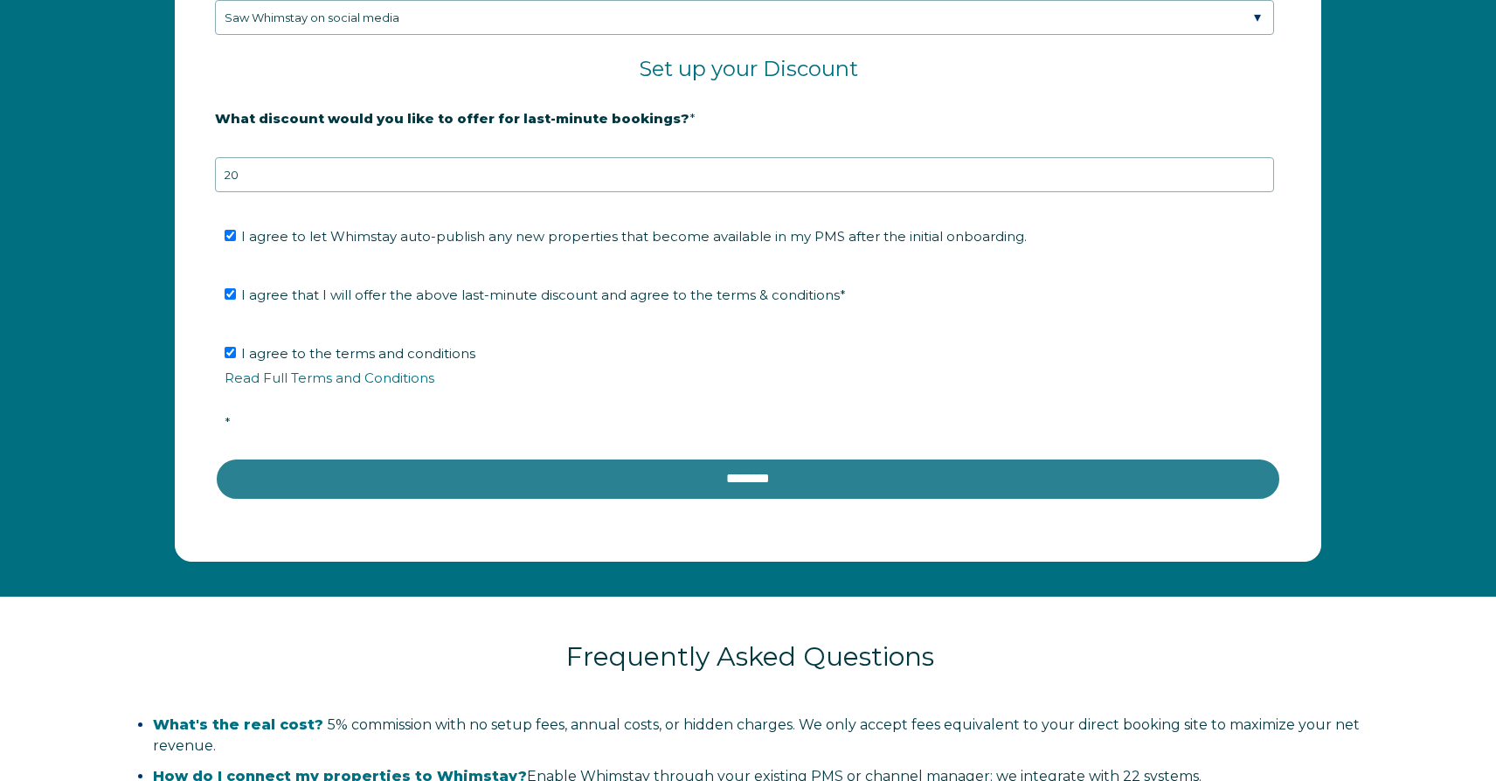
click at [1171, 487] on input "********" at bounding box center [748, 479] width 1066 height 42
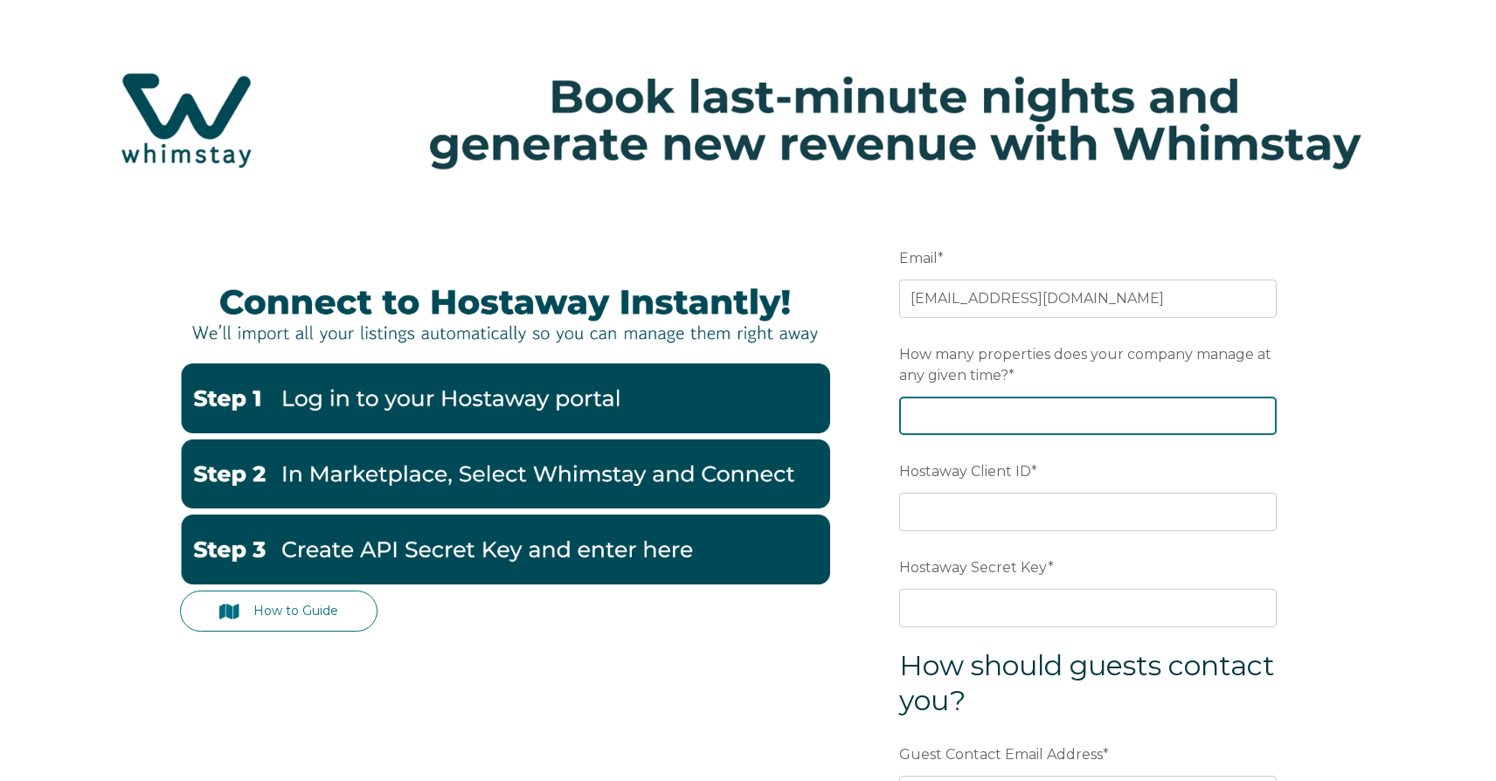
click at [1082, 415] on input "How many properties does your company manage at any given time? *" at bounding box center [1087, 416] width 377 height 38
click at [1262, 425] on input "How many properties does your company manage at any given time? *" at bounding box center [1087, 416] width 377 height 38
click at [1262, 417] on input "-1" at bounding box center [1087, 416] width 377 height 38
click at [1262, 417] on input "-2" at bounding box center [1087, 416] width 377 height 38
click at [1262, 417] on input "-3" at bounding box center [1087, 416] width 377 height 38
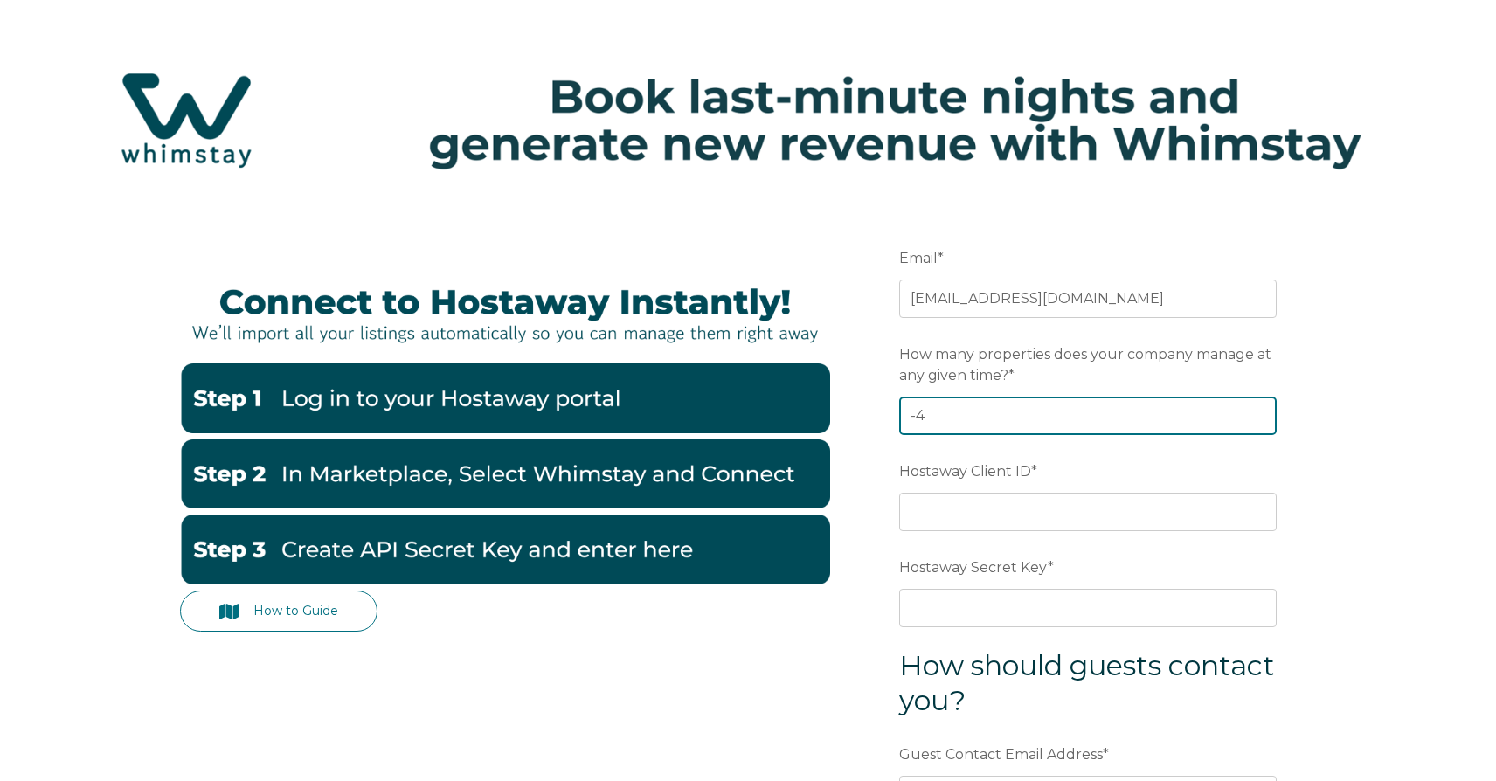
type input "-5"
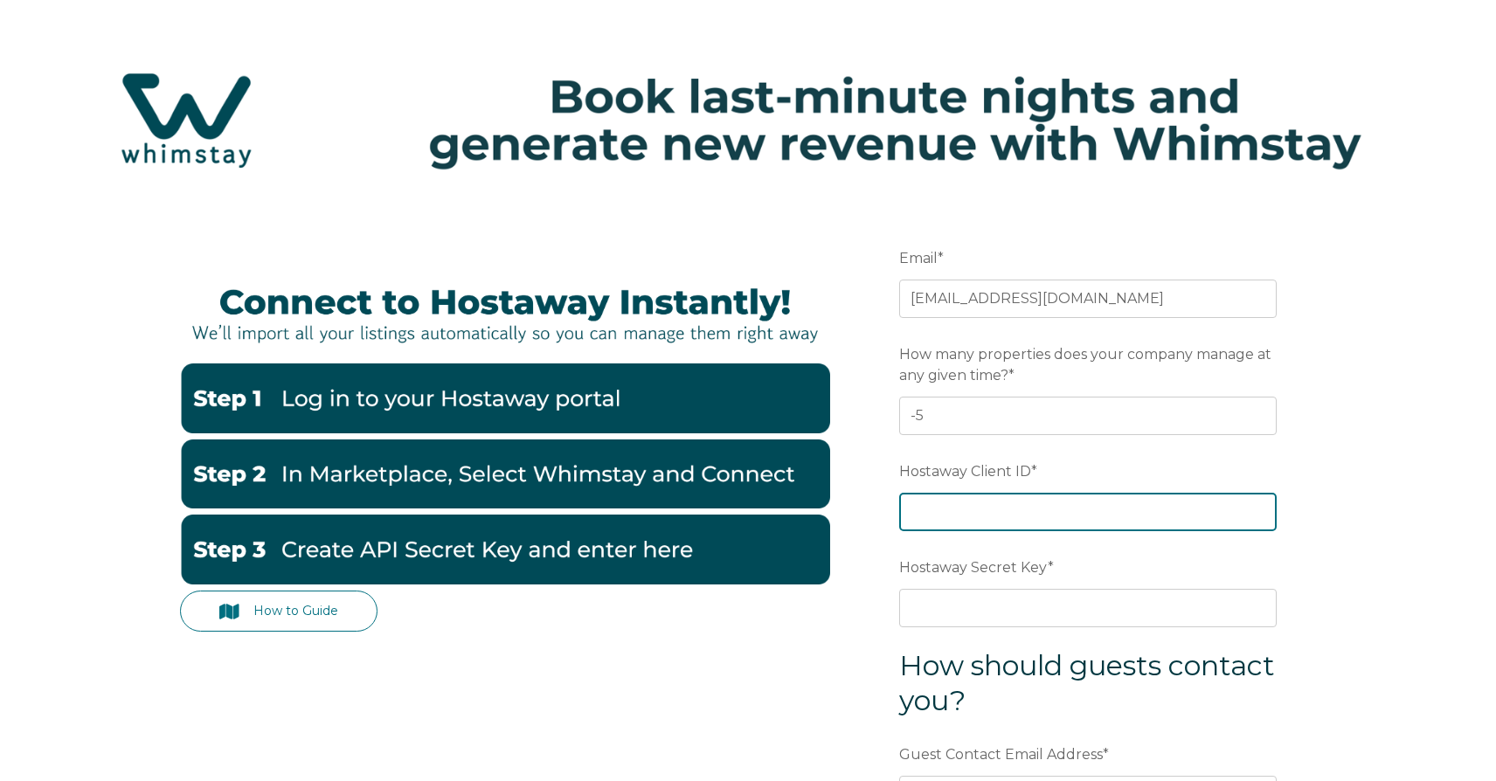
click at [1219, 519] on input "Hostaway Client ID *" at bounding box center [1087, 512] width 377 height 38
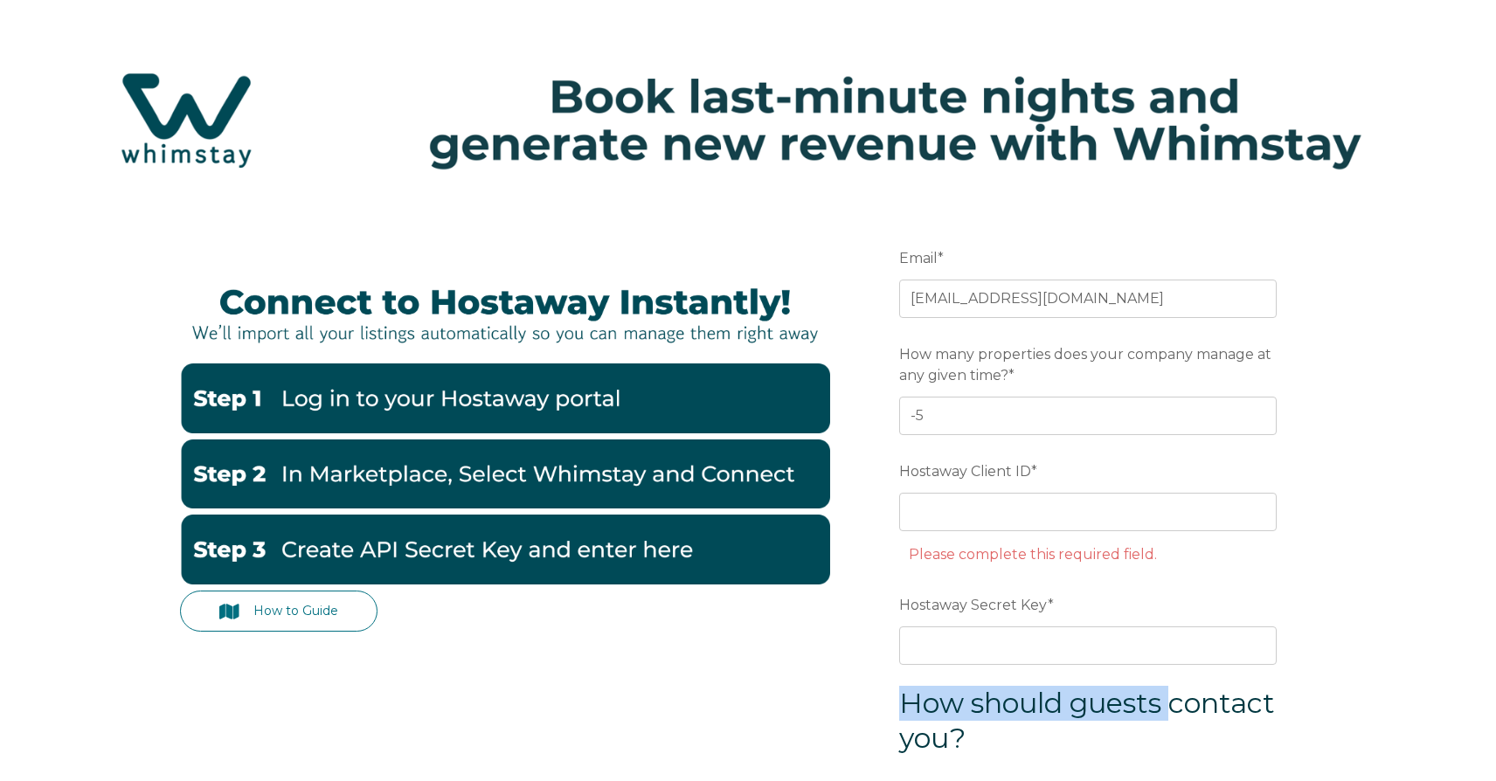
drag, startPoint x: 847, startPoint y: 709, endPoint x: 848, endPoint y: 751, distance: 42.8
click at [848, 751] on div "How to Guide Email * uandii@gmail.com Preferred language SDR How many propertie…" at bounding box center [748, 643] width 1136 height 878
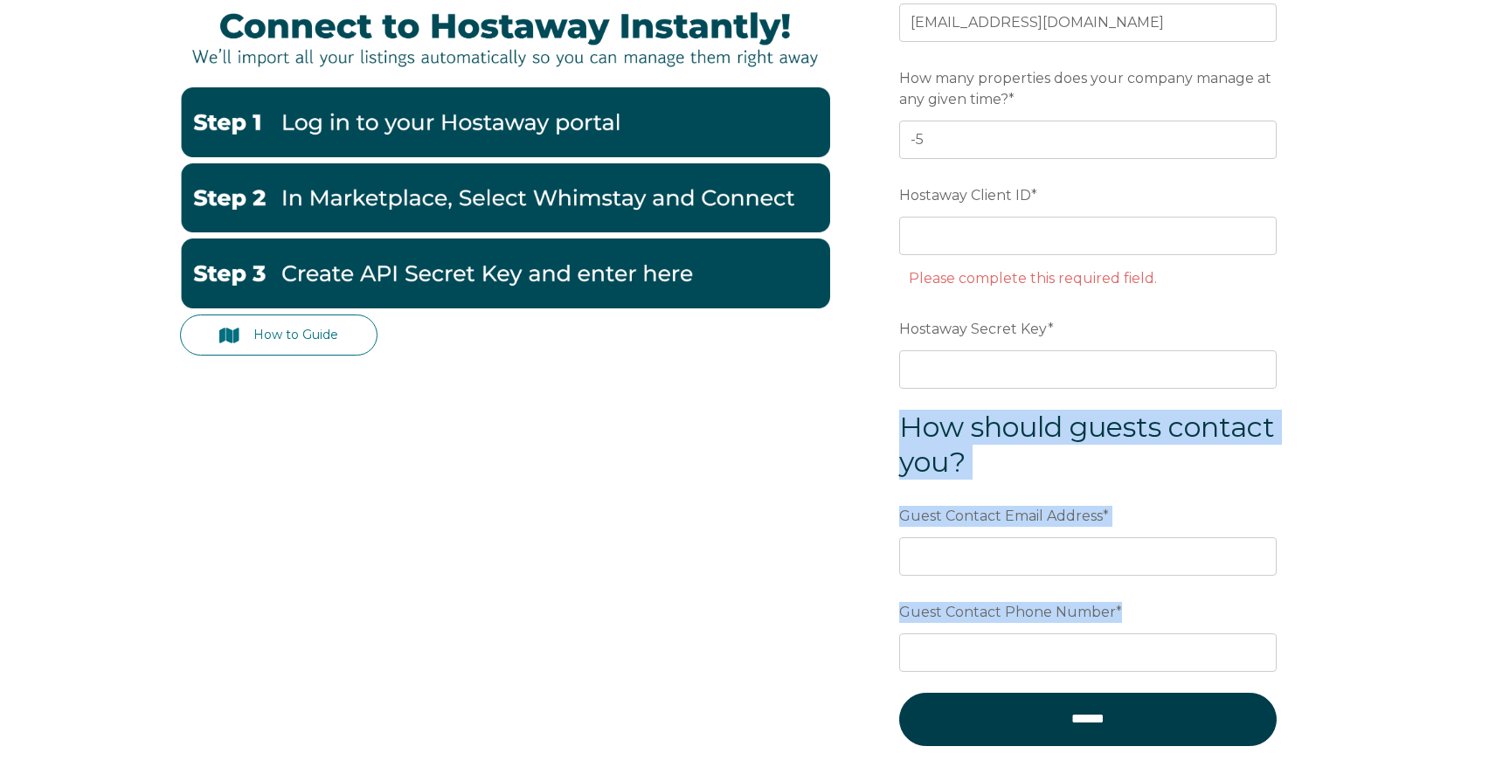
scroll to position [474, 0]
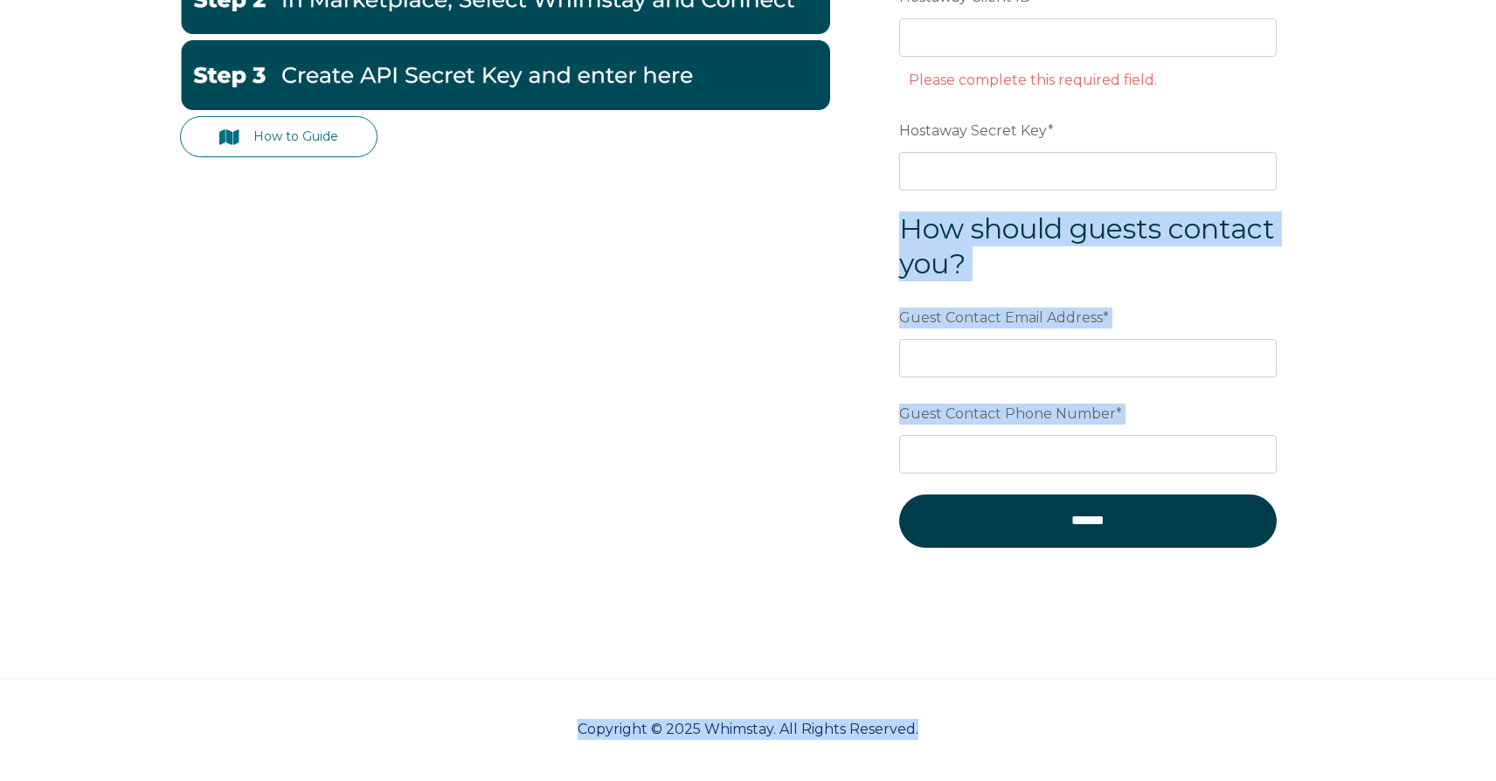
drag, startPoint x: 890, startPoint y: 702, endPoint x: 894, endPoint y: 773, distance: 70.9
click at [894, 773] on div "How to Guide Email * uandii@gmail.com Preferred language SDR How many propertie…" at bounding box center [748, 154] width 1496 height 1256
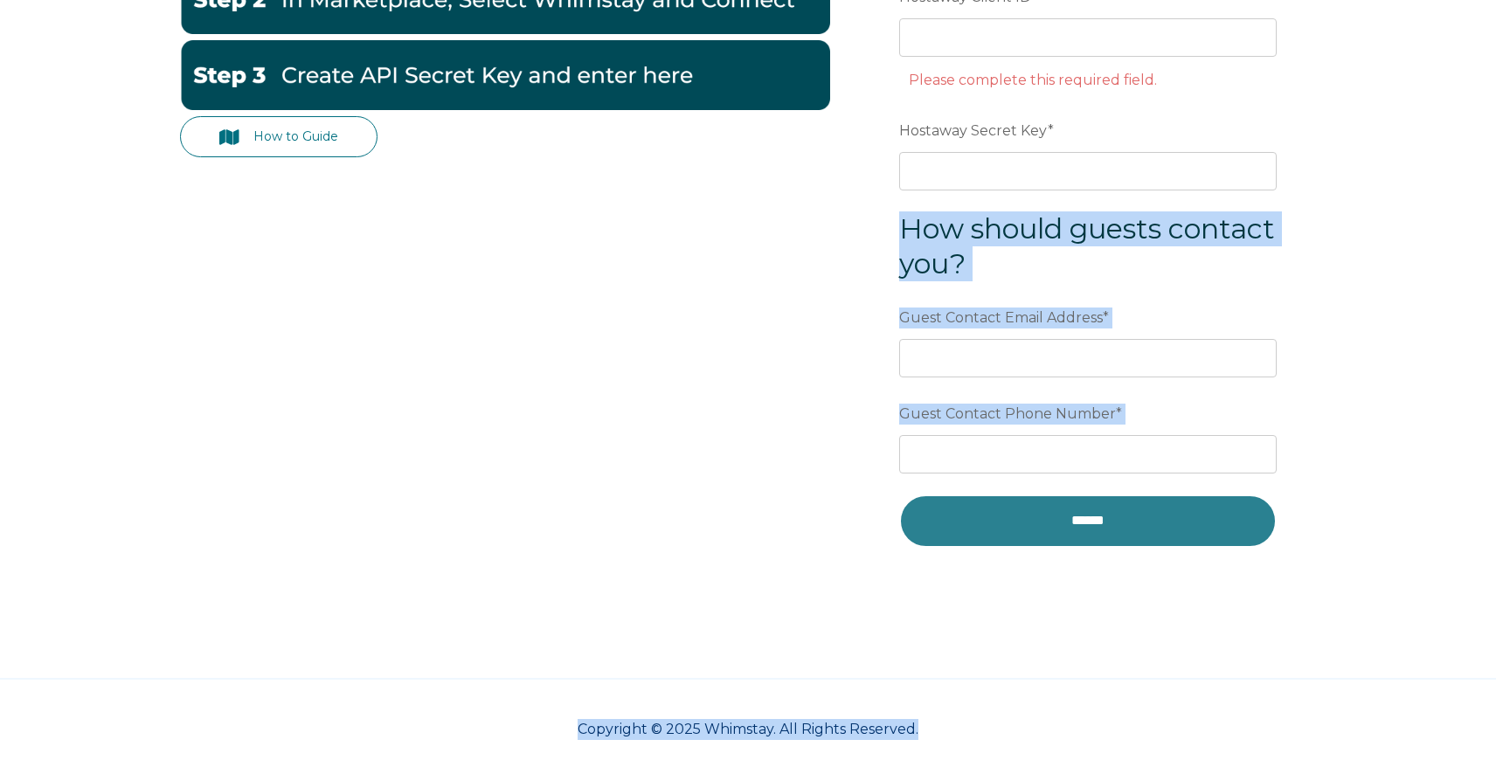
click at [981, 501] on input "******" at bounding box center [1087, 520] width 377 height 52
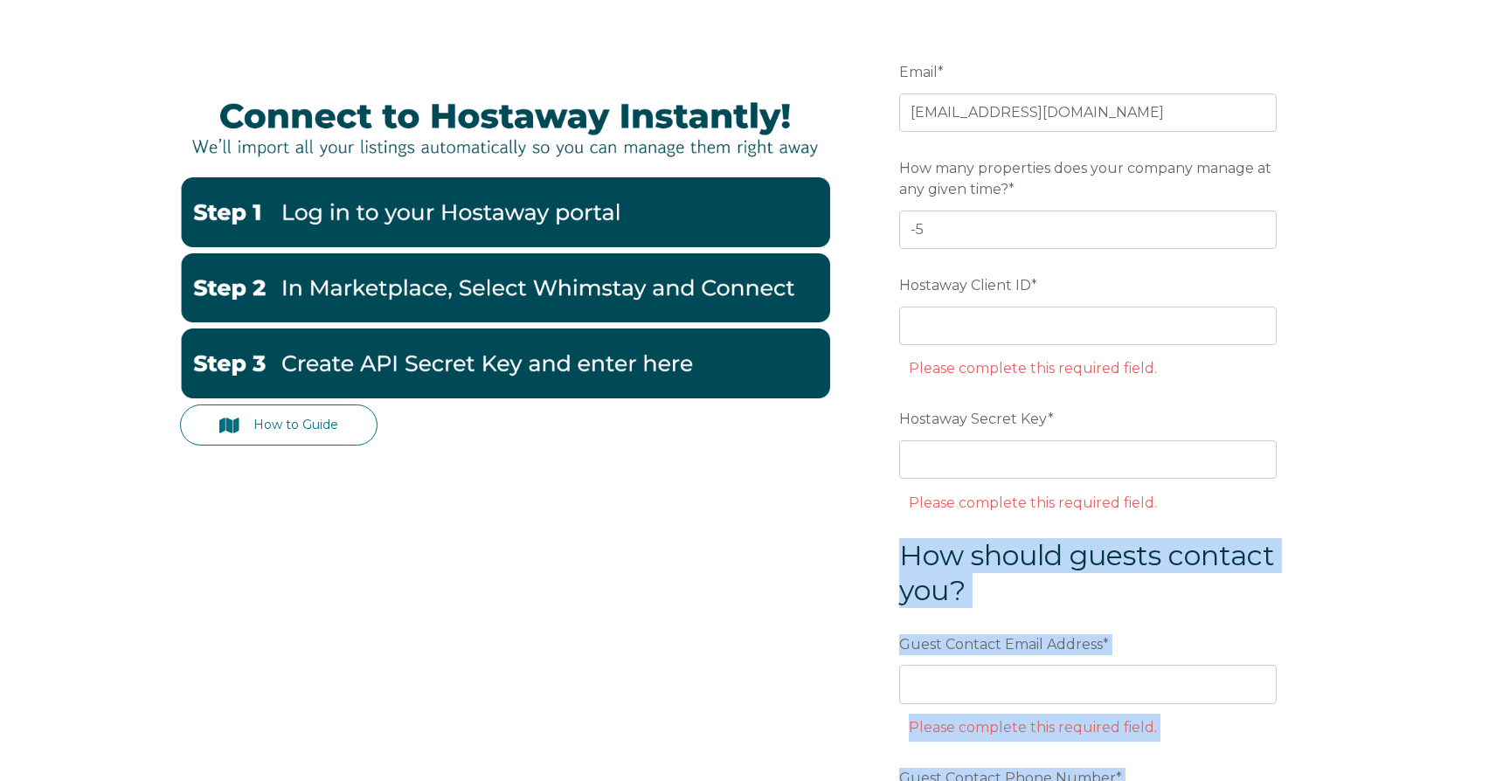
scroll to position [151, 0]
